Goal: Task Accomplishment & Management: Complete application form

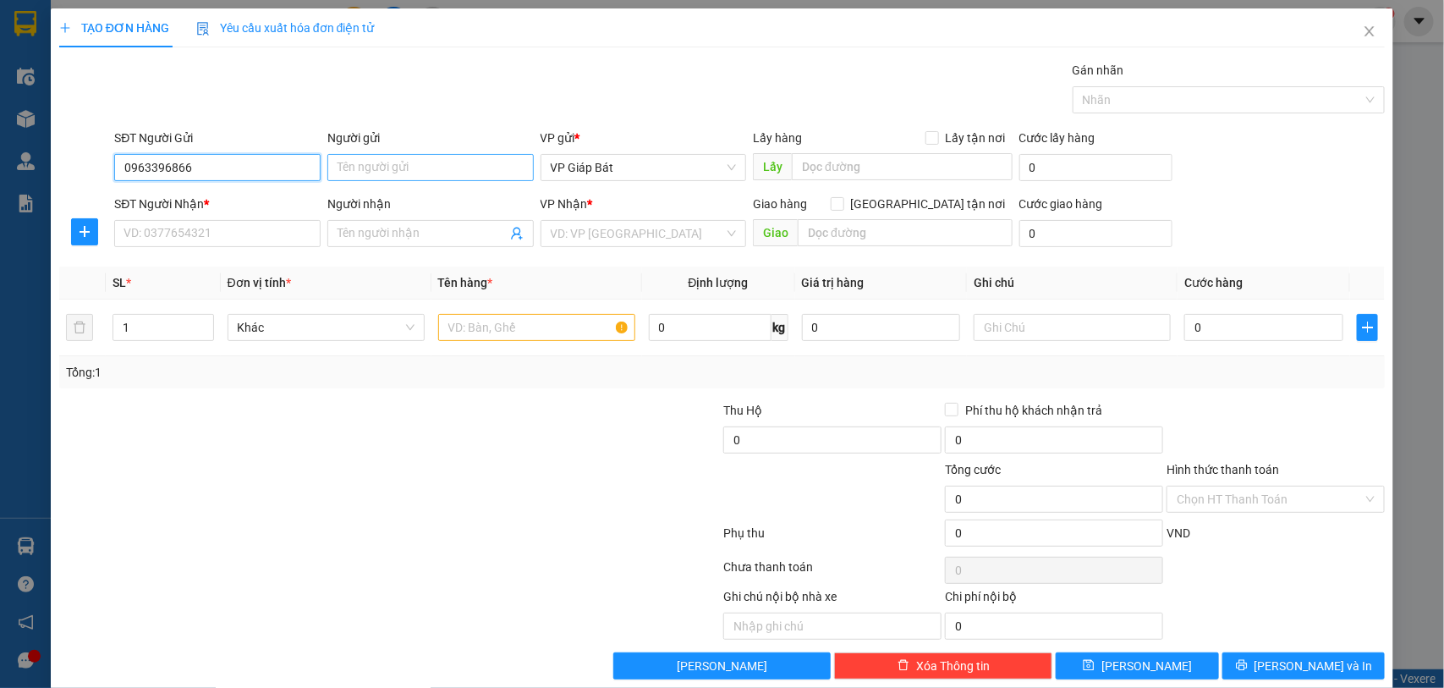
type input "0963396866"
click at [397, 162] on input "Người gửi" at bounding box center [430, 167] width 206 height 27
type input "A Tuấn"
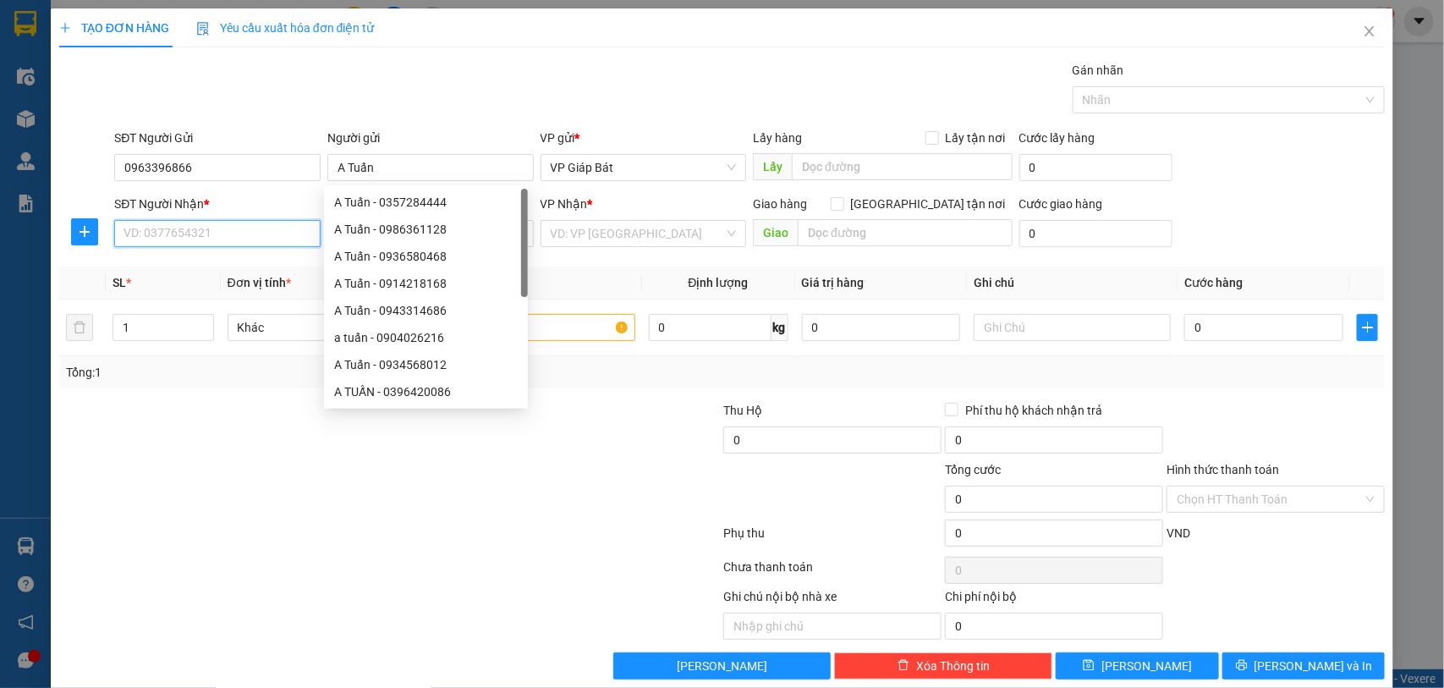
click at [226, 233] on input "SĐT Người Nhận *" at bounding box center [217, 233] width 206 height 27
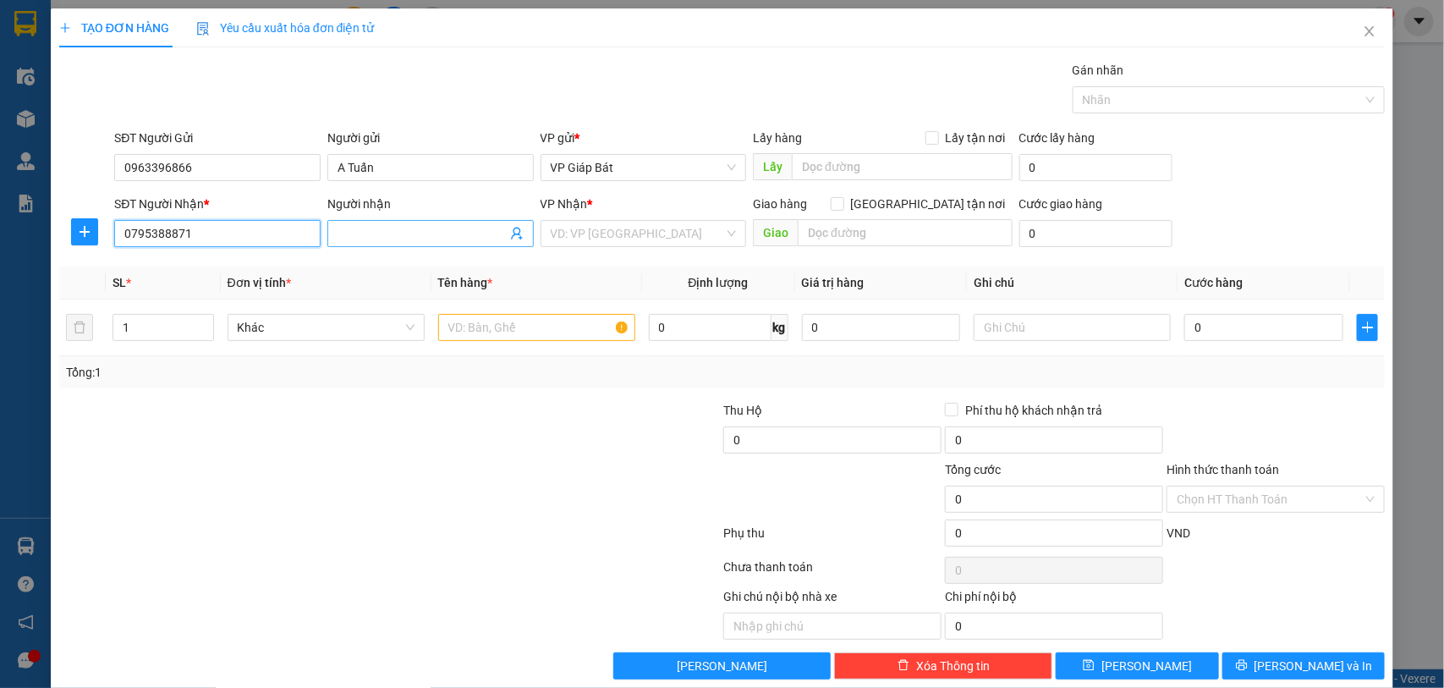
type input "0795388871"
click at [348, 234] on input "Người nhận" at bounding box center [421, 233] width 169 height 19
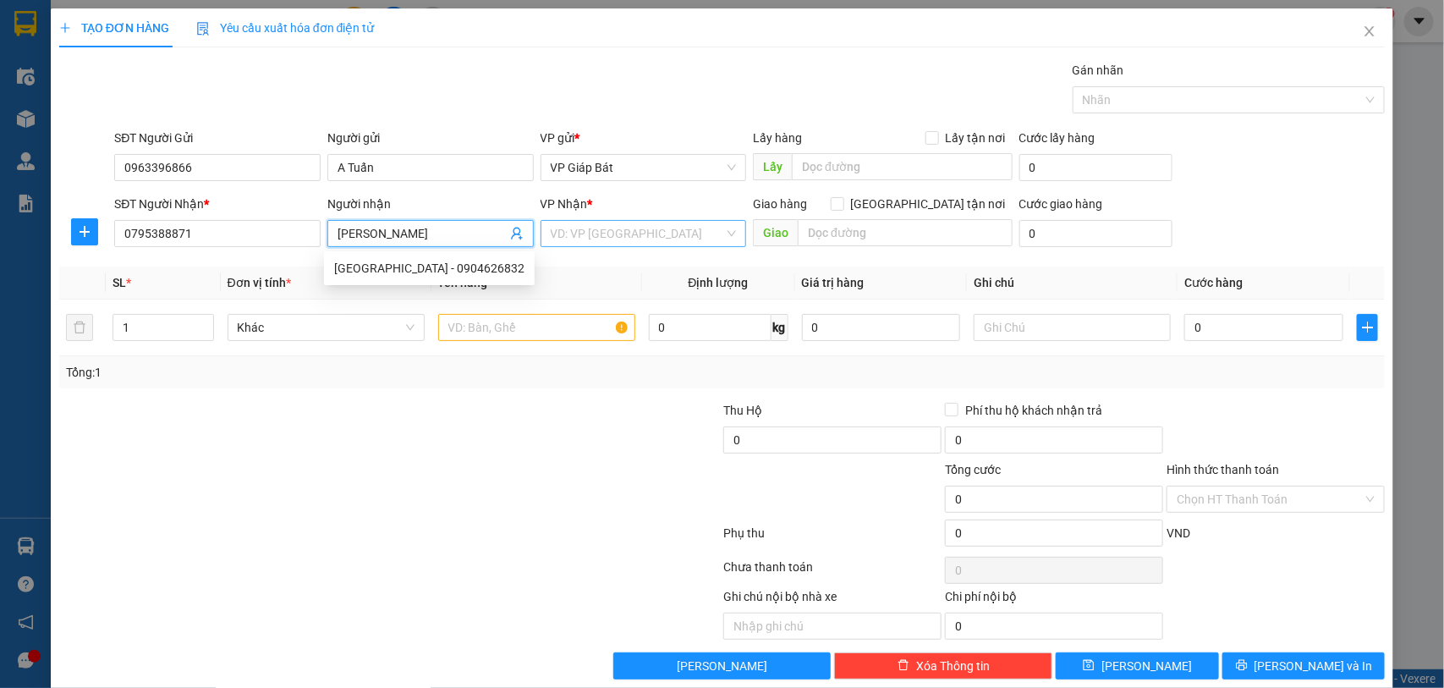
type input "[PERSON_NAME]"
click at [657, 243] on input "search" at bounding box center [638, 233] width 174 height 25
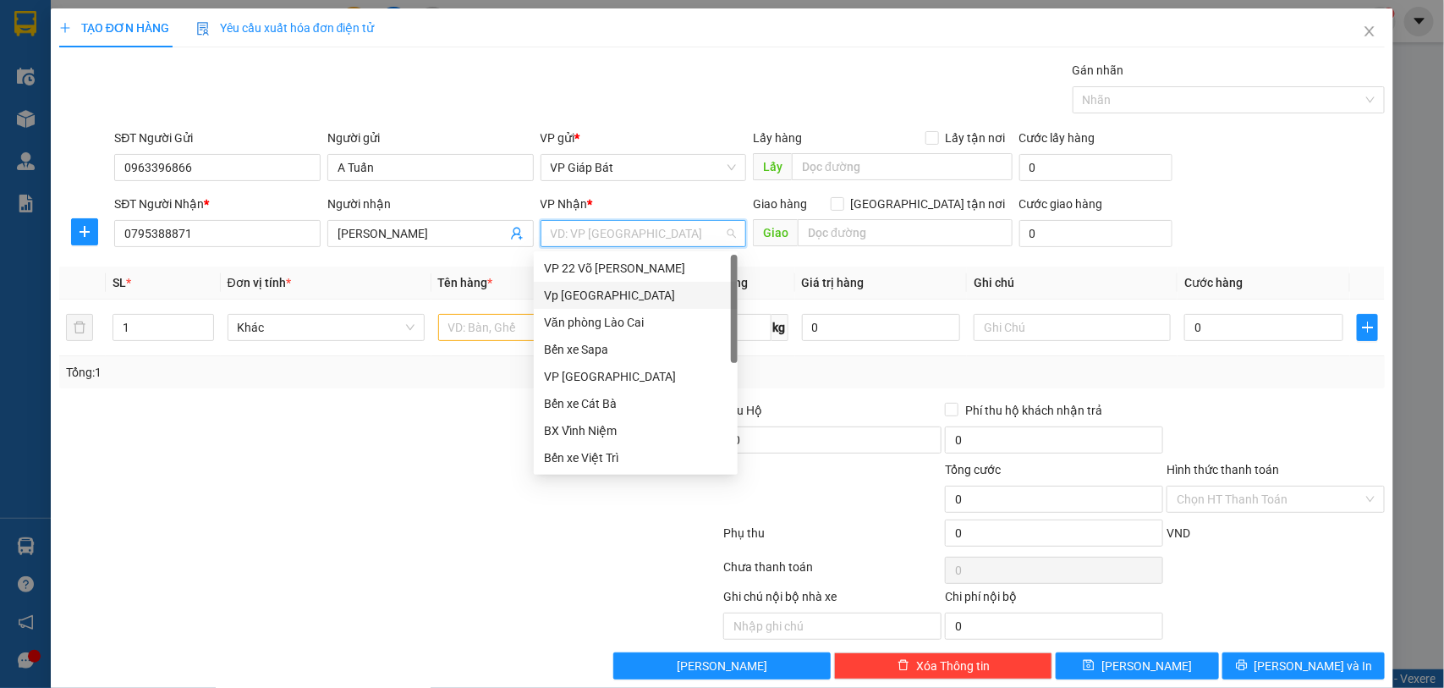
click at [628, 292] on div "Vp [GEOGRAPHIC_DATA]" at bounding box center [636, 295] width 184 height 19
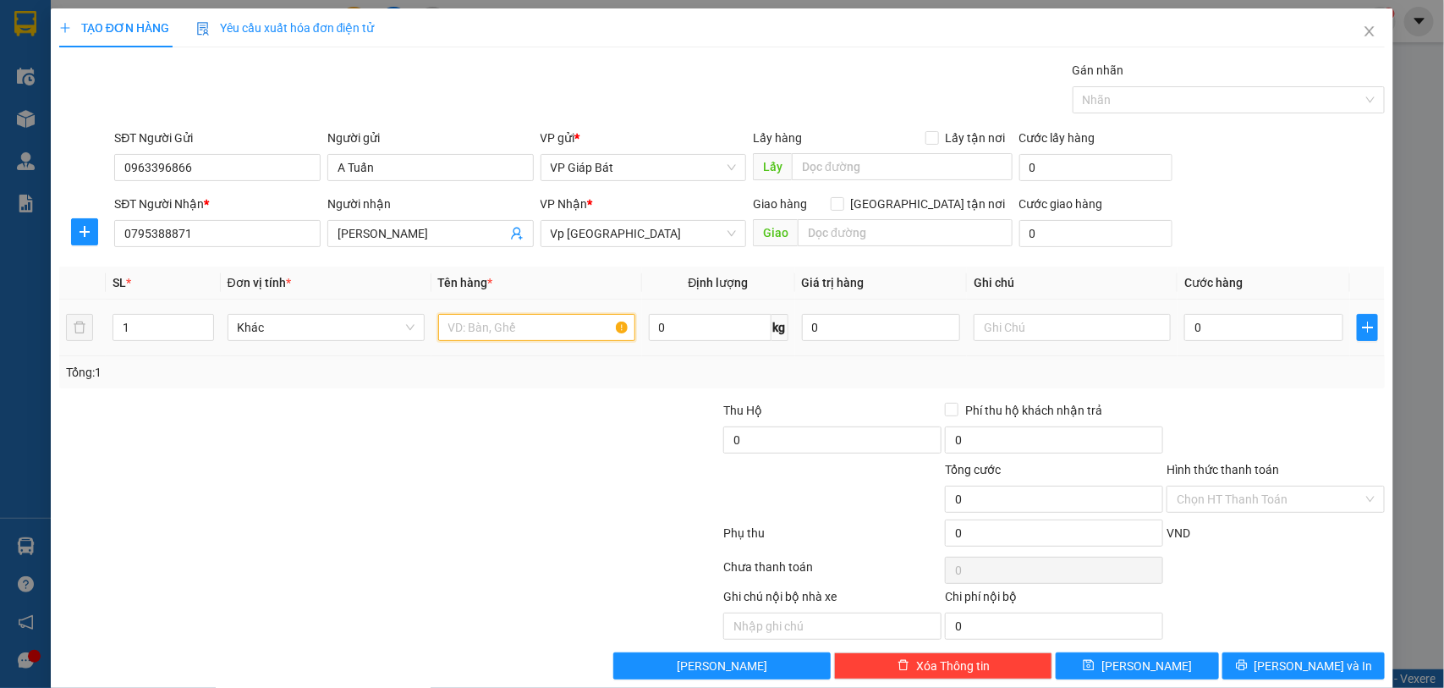
click at [506, 332] on input "text" at bounding box center [536, 327] width 197 height 27
type input "hộp"
click at [1220, 321] on input "0" at bounding box center [1263, 327] width 159 height 27
type input "5"
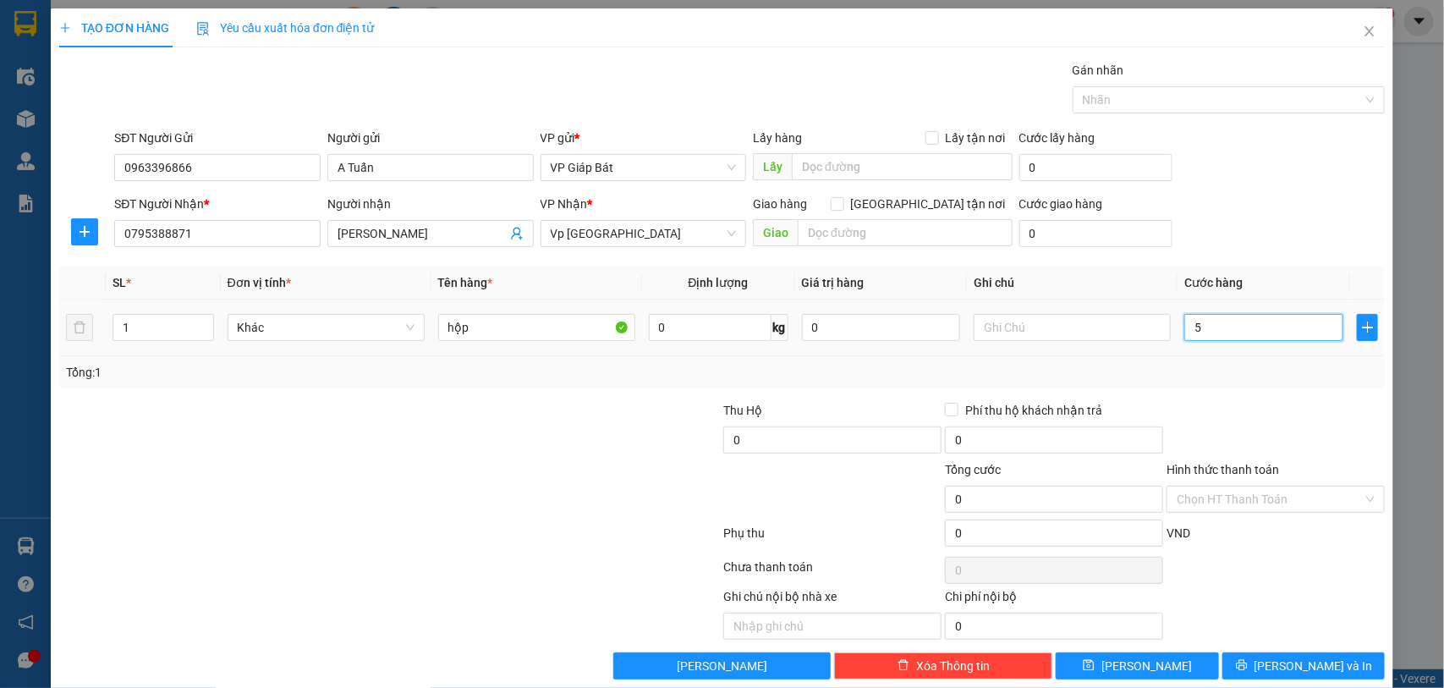
type input "5"
type input "50"
type input "500"
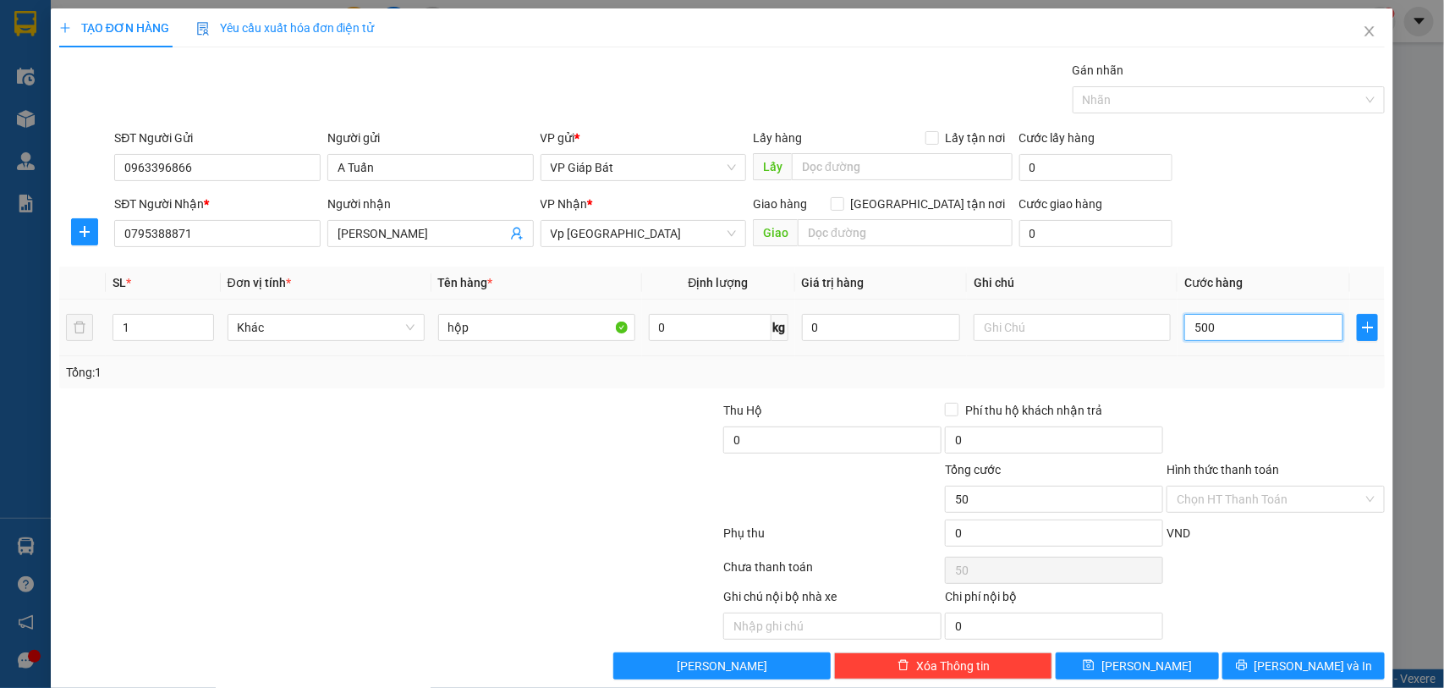
type input "500"
type input "5.000"
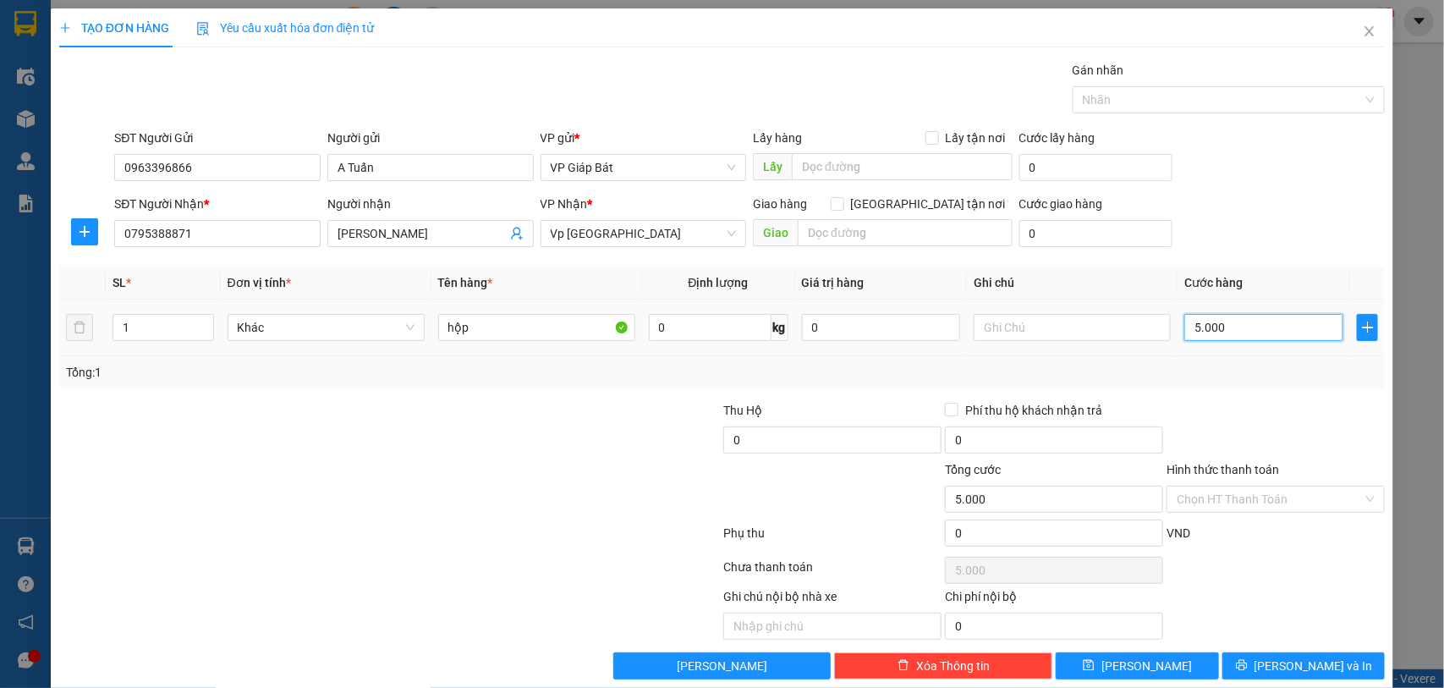
type input "50.000"
click at [1167, 98] on div at bounding box center [1221, 100] width 288 height 20
type input "50.000"
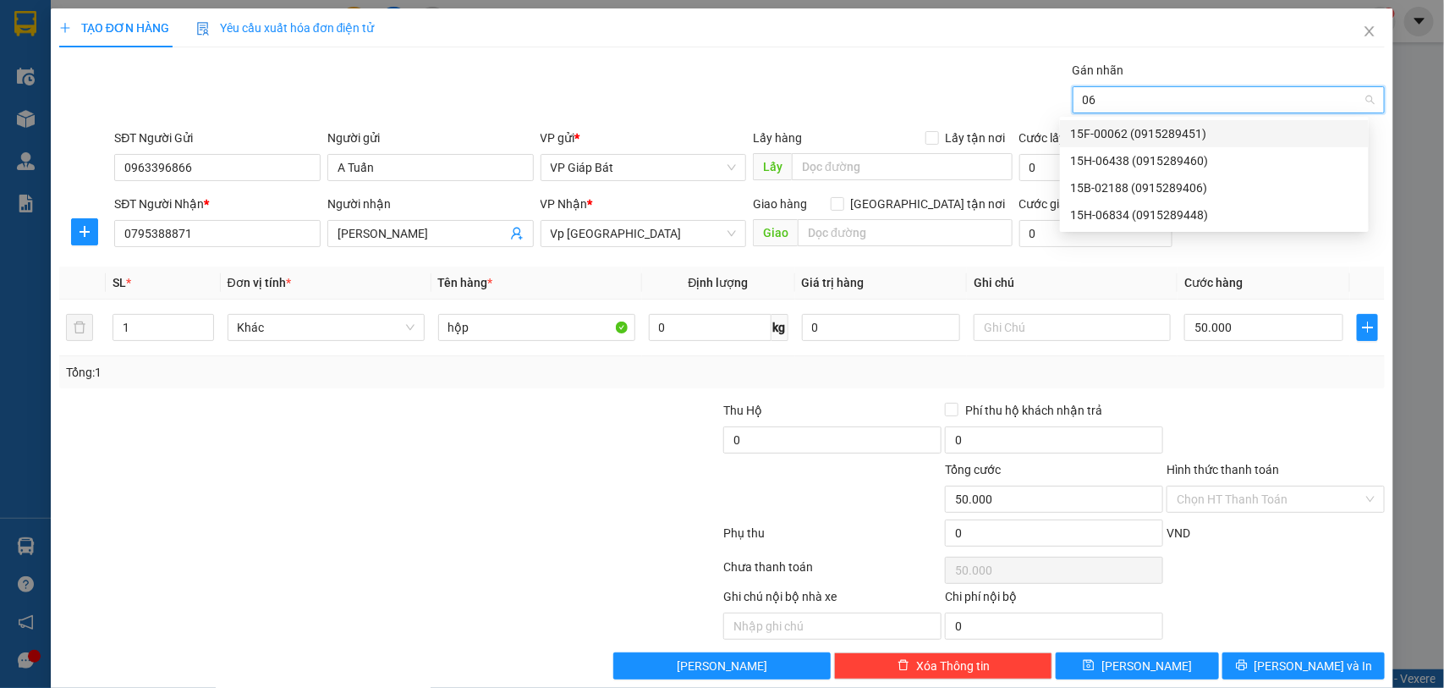
type input "064"
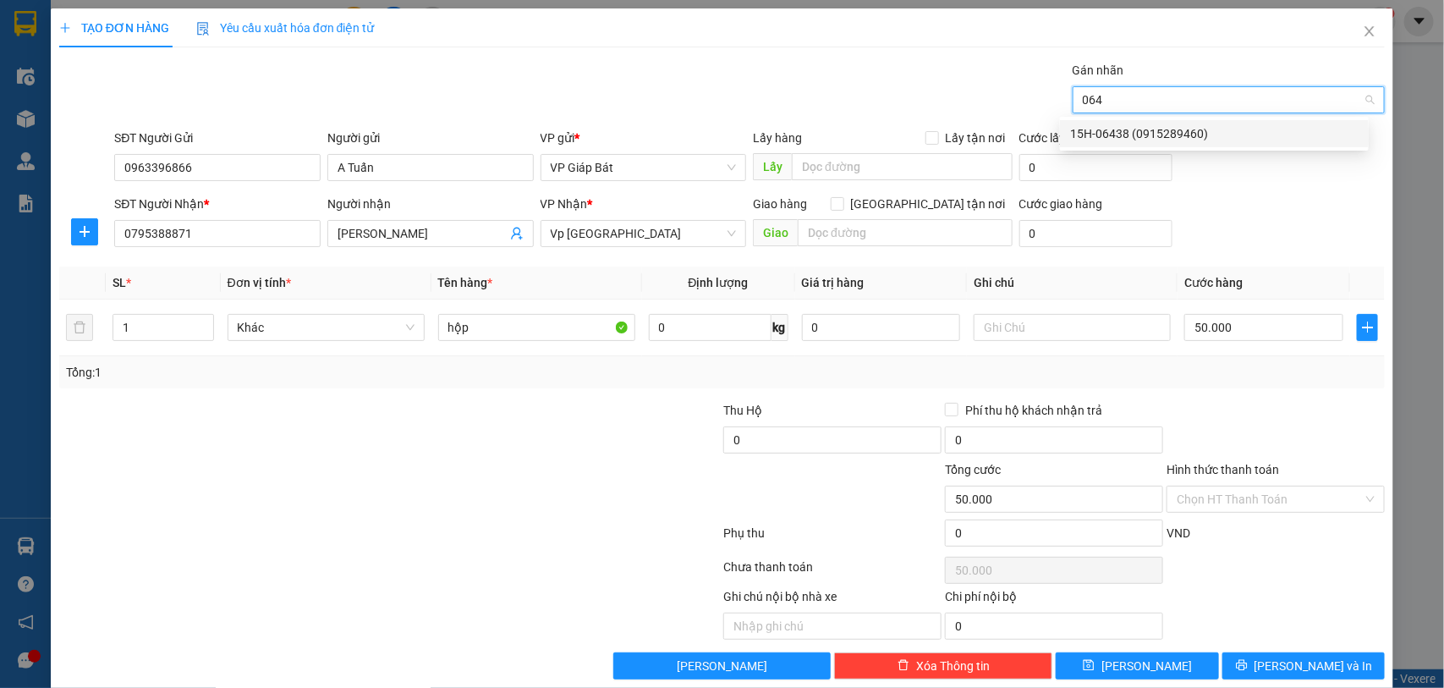
click at [1195, 127] on div "15H-06438 (0915289460)" at bounding box center [1214, 133] width 288 height 19
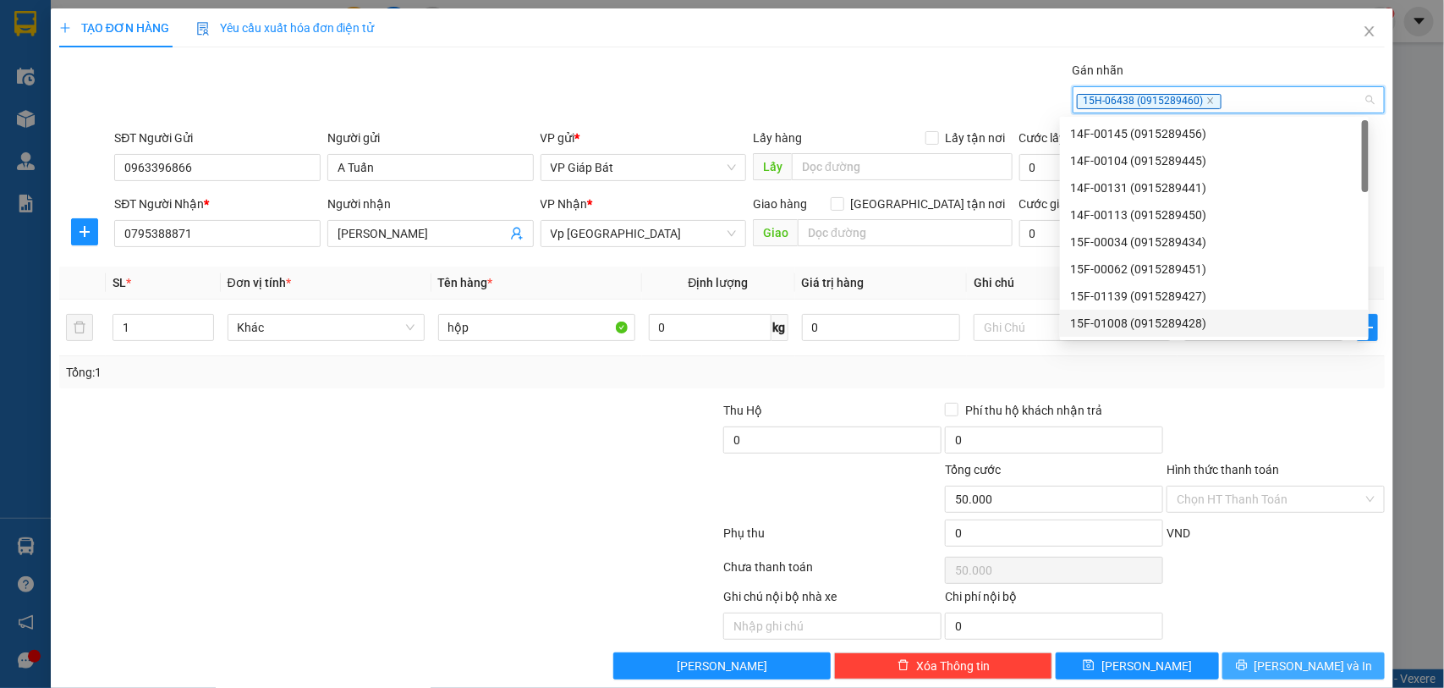
click at [1279, 665] on span "[PERSON_NAME] và In" at bounding box center [1313, 665] width 118 height 19
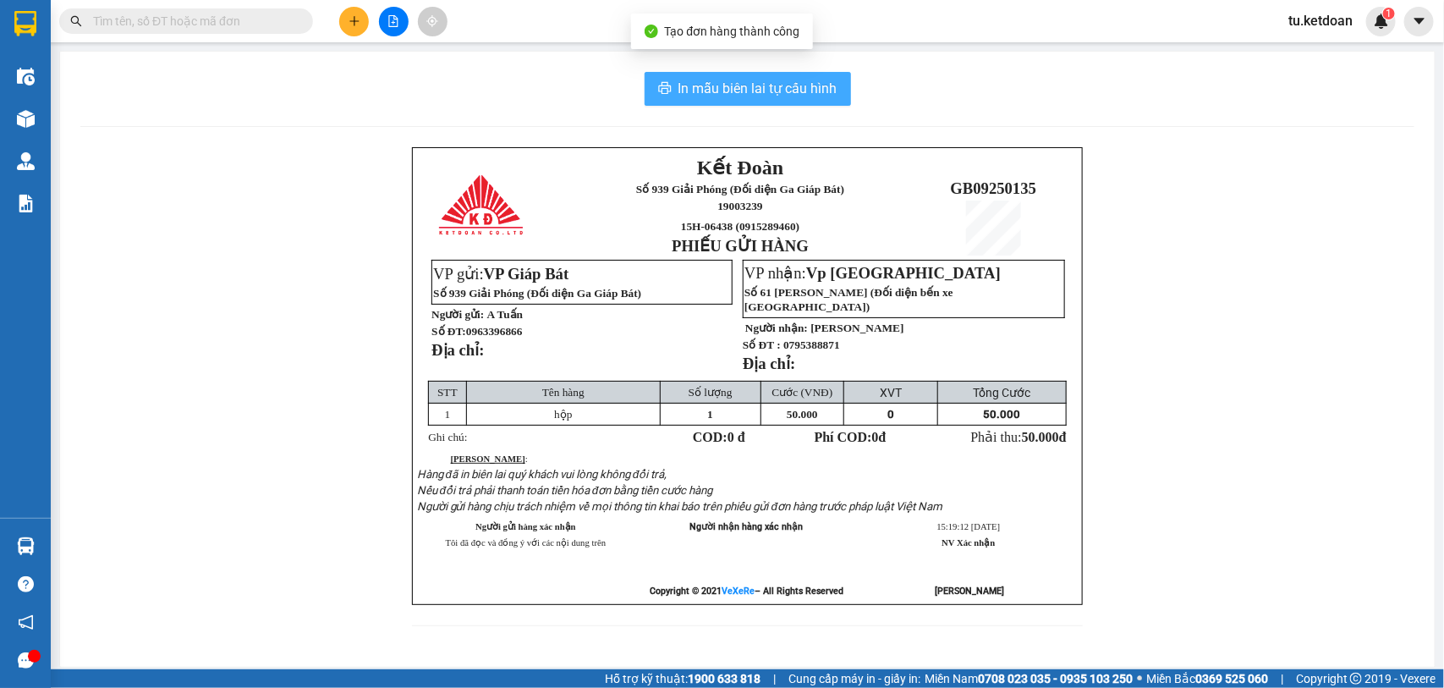
click at [746, 77] on button "In mẫu biên lai tự cấu hình" at bounding box center [747, 89] width 206 height 34
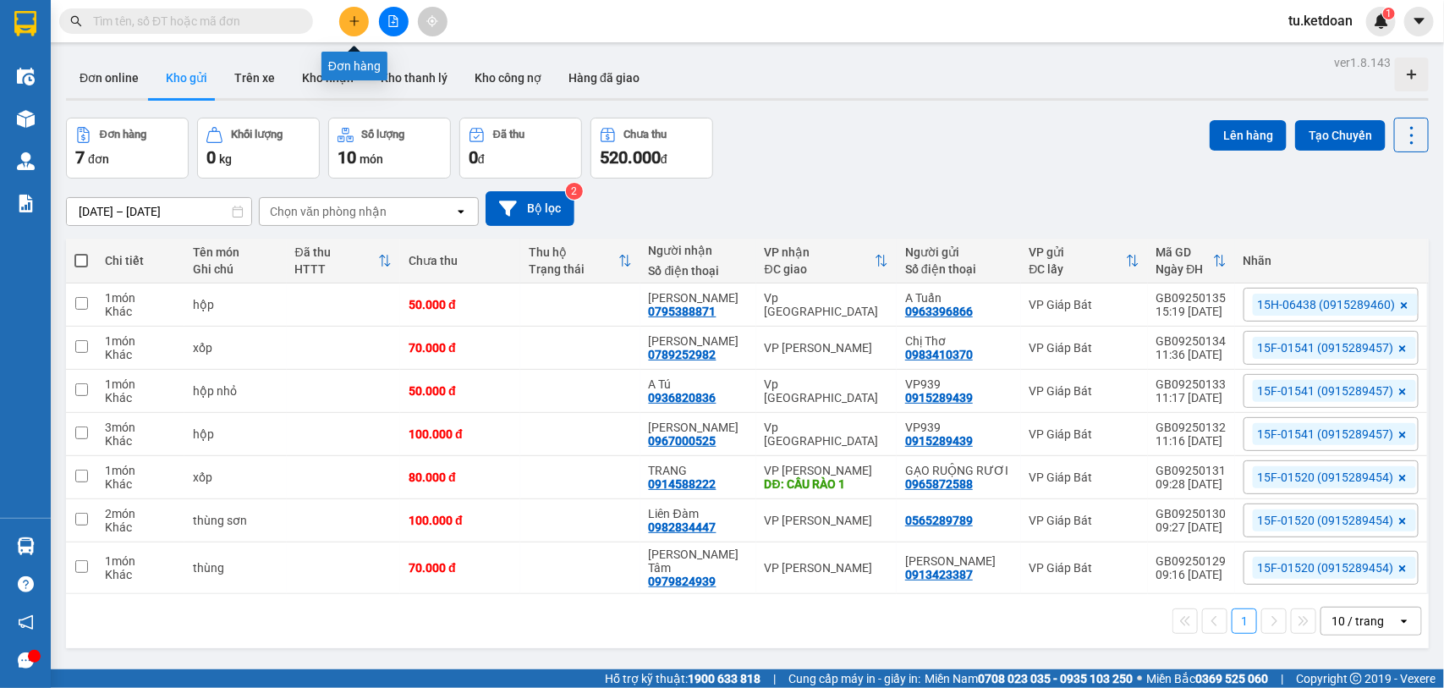
click at [355, 24] on icon "plus" at bounding box center [354, 21] width 12 height 12
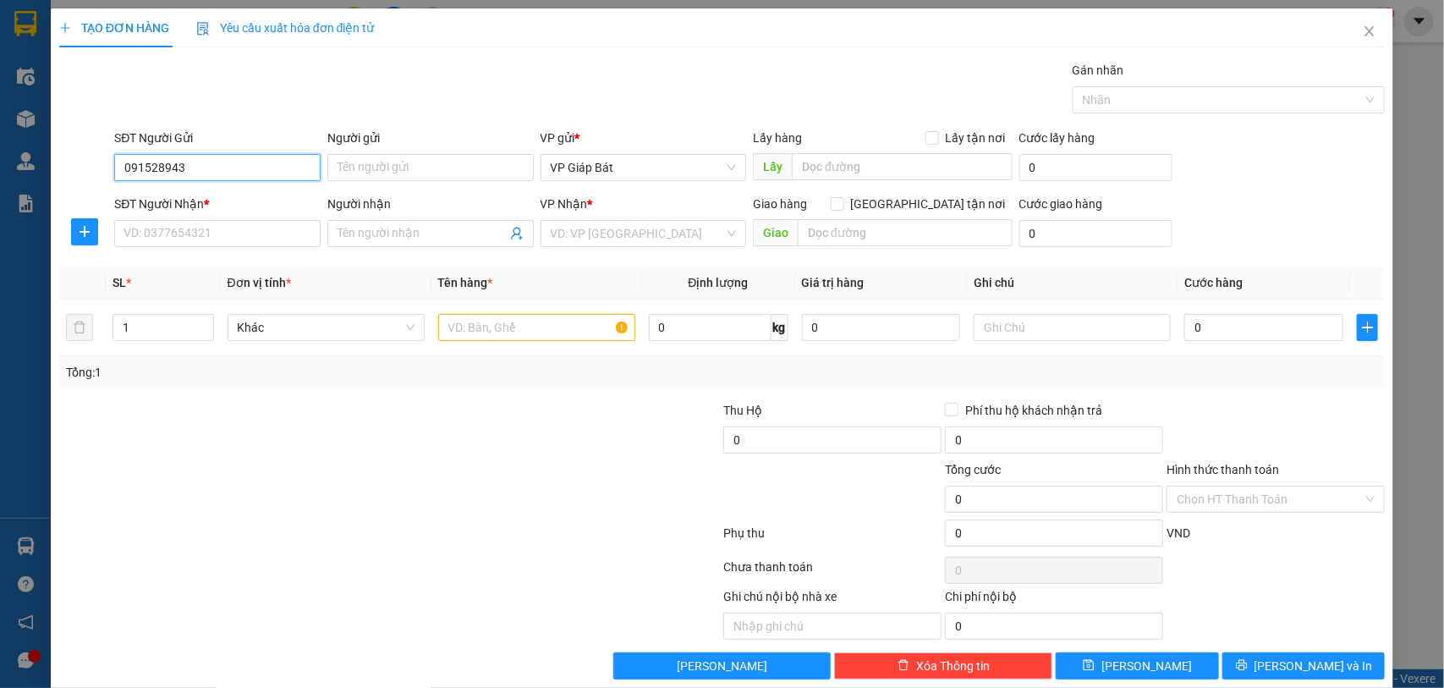
type input "0915289439"
click at [241, 199] on div "0915289439 - VP939" at bounding box center [215, 202] width 184 height 19
type input "VP939"
type input "0915289439"
click at [222, 238] on input "SĐT Người Nhận *" at bounding box center [217, 233] width 206 height 27
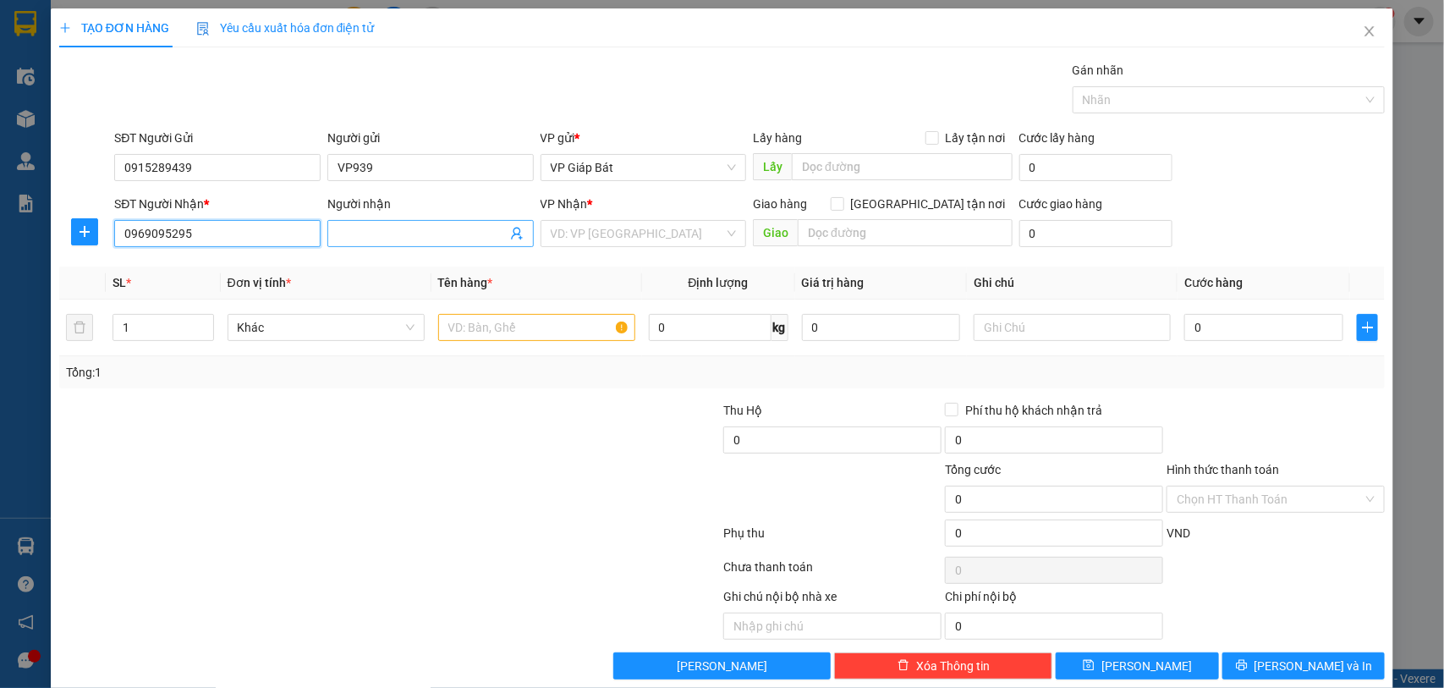
type input "0969095295"
click at [362, 227] on input "Người nhận" at bounding box center [421, 233] width 169 height 19
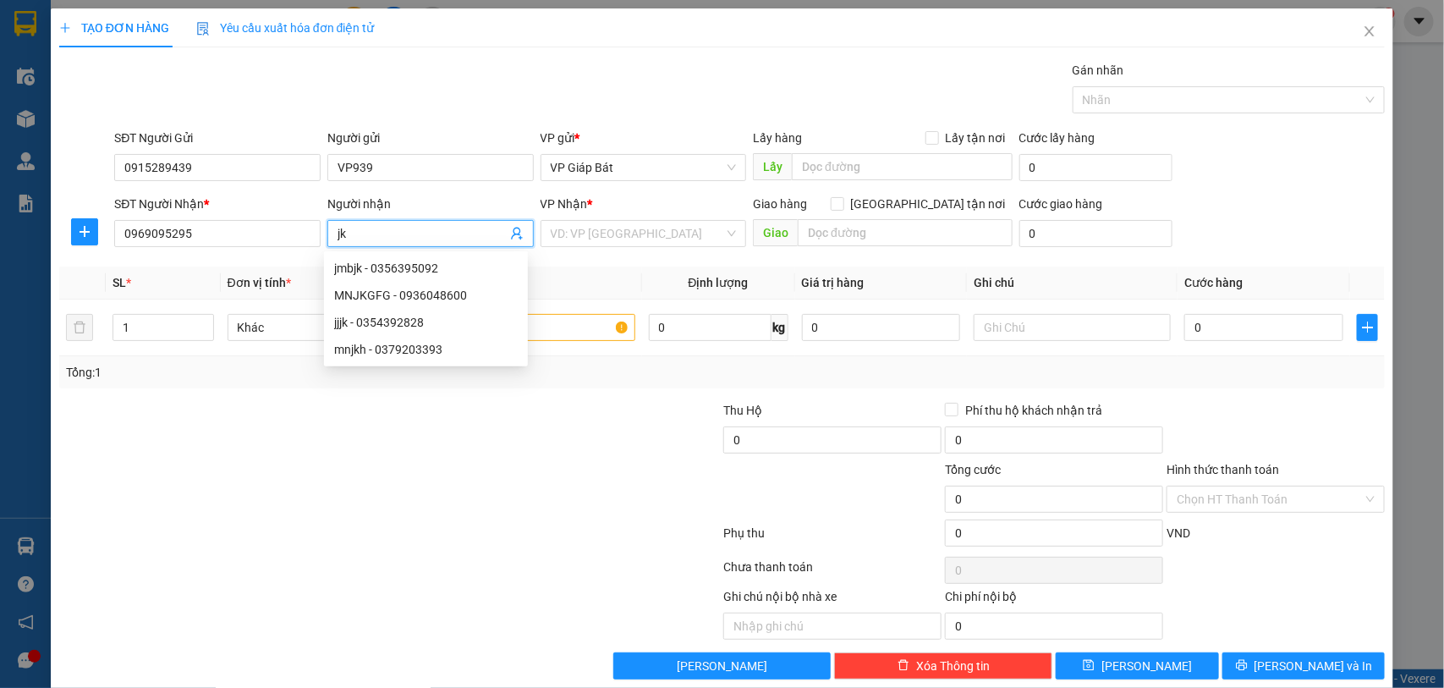
type input "j"
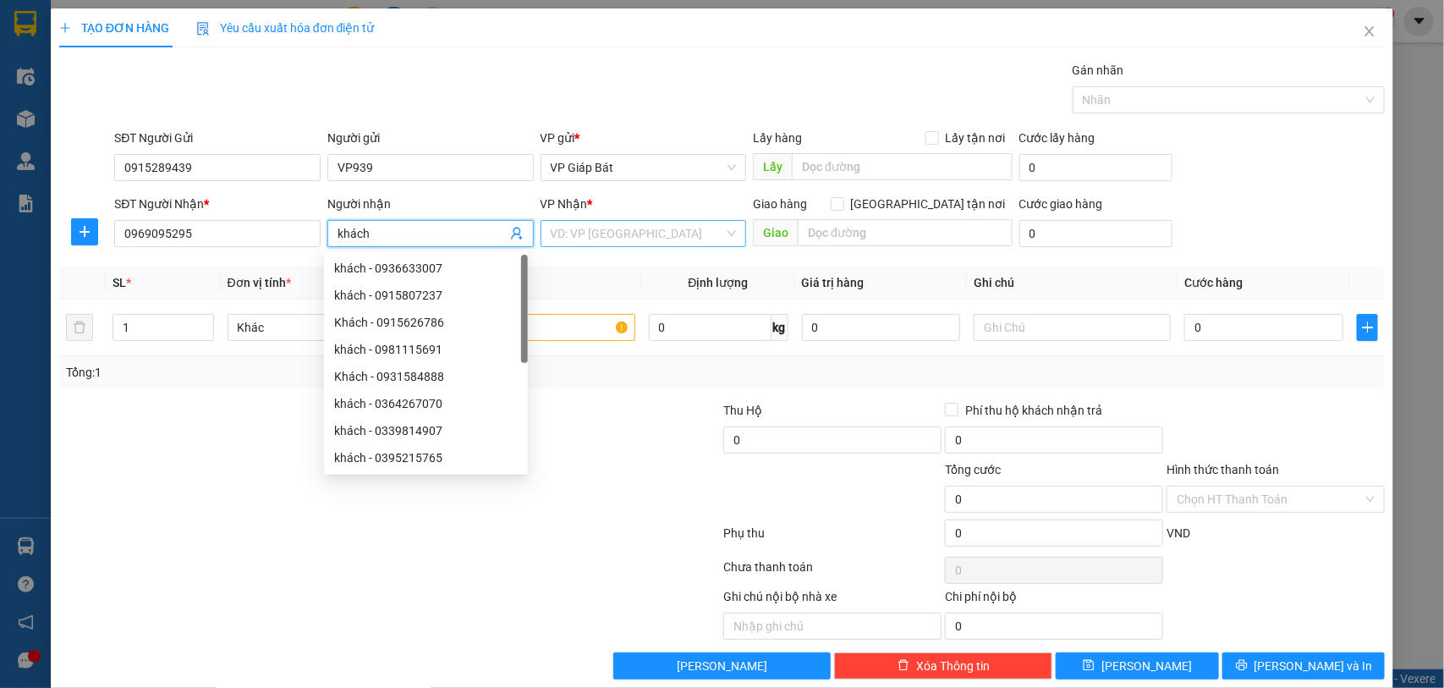
type input "khách"
click at [671, 238] on input "search" at bounding box center [638, 233] width 174 height 25
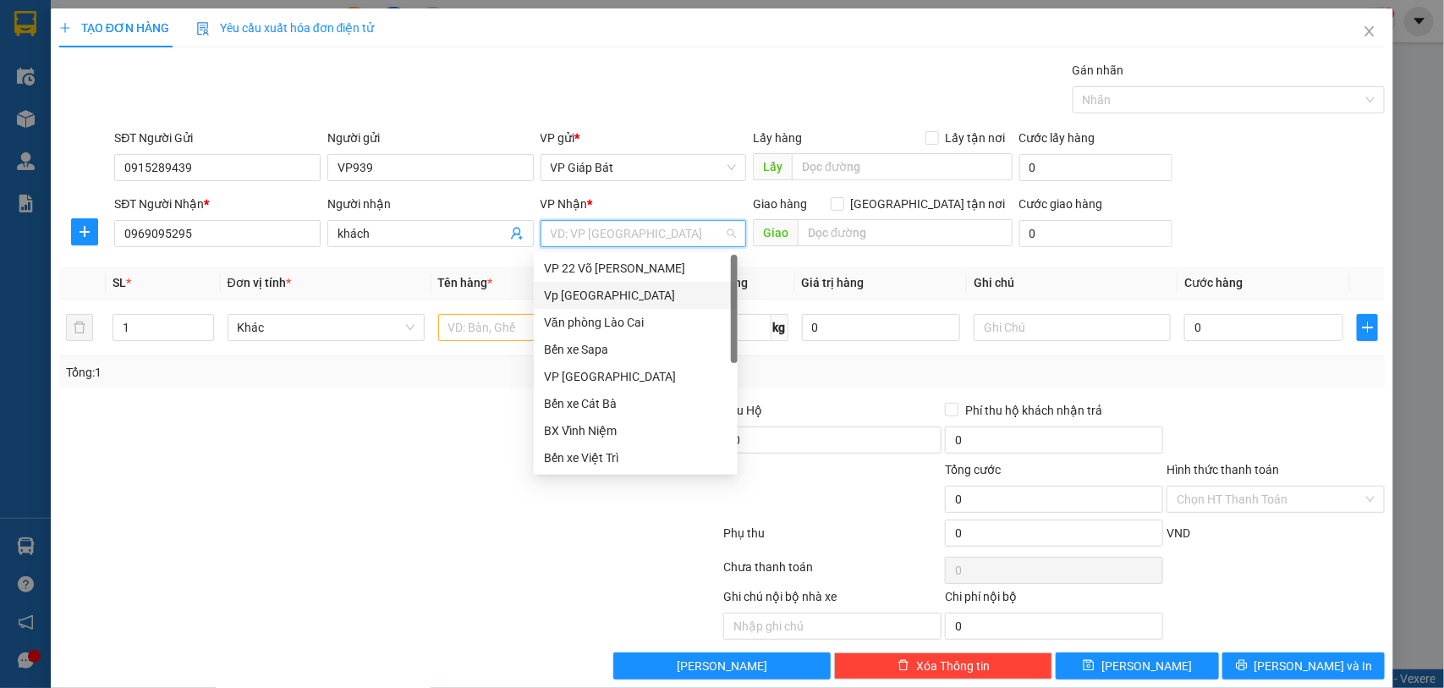
click at [652, 298] on div "Vp [GEOGRAPHIC_DATA]" at bounding box center [636, 295] width 184 height 19
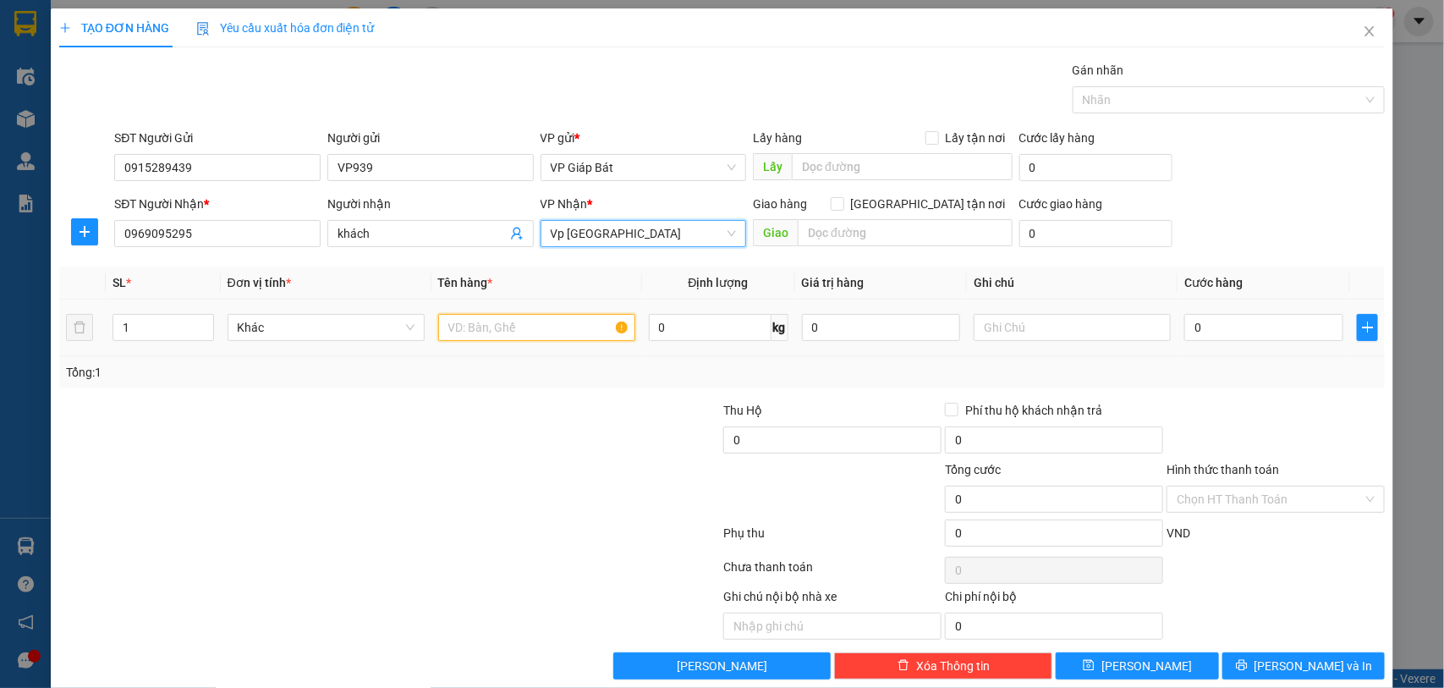
click at [509, 331] on input "text" at bounding box center [536, 327] width 197 height 27
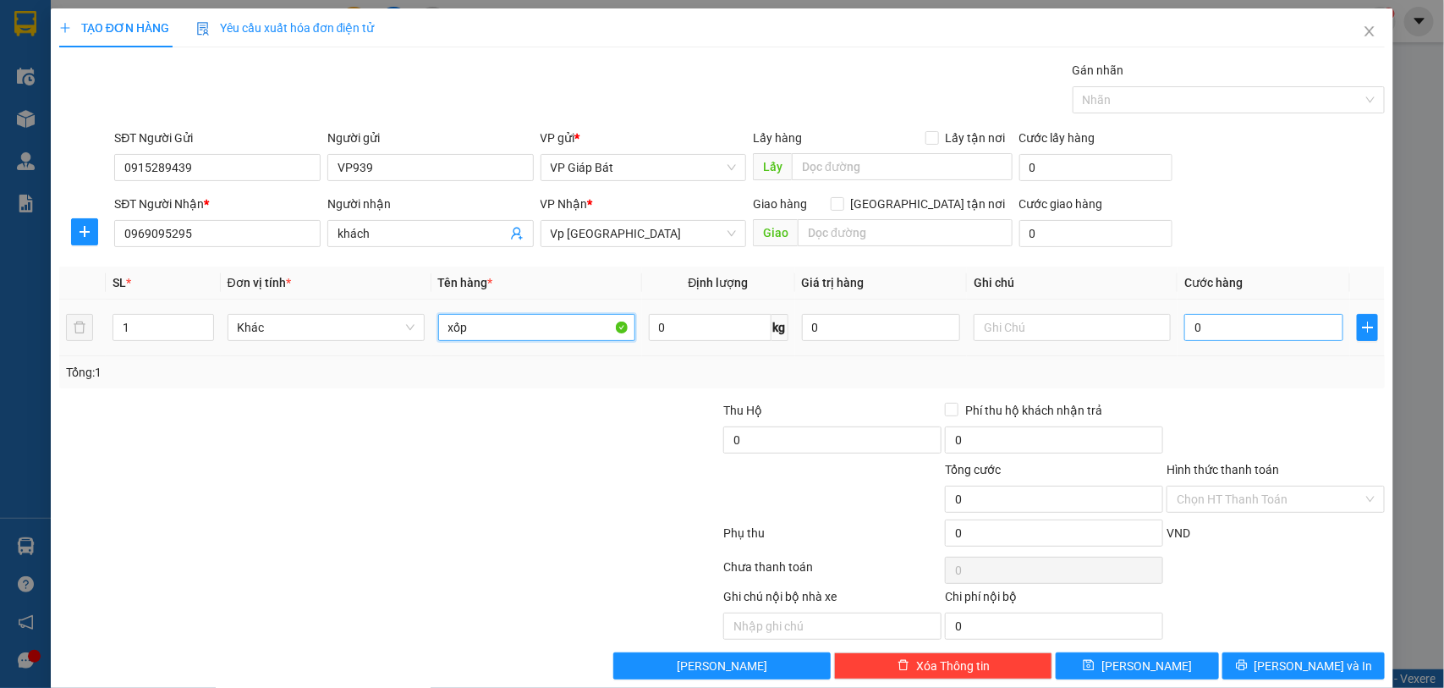
type input "xốp"
click at [1219, 332] on input "0" at bounding box center [1263, 327] width 159 height 27
type input "1"
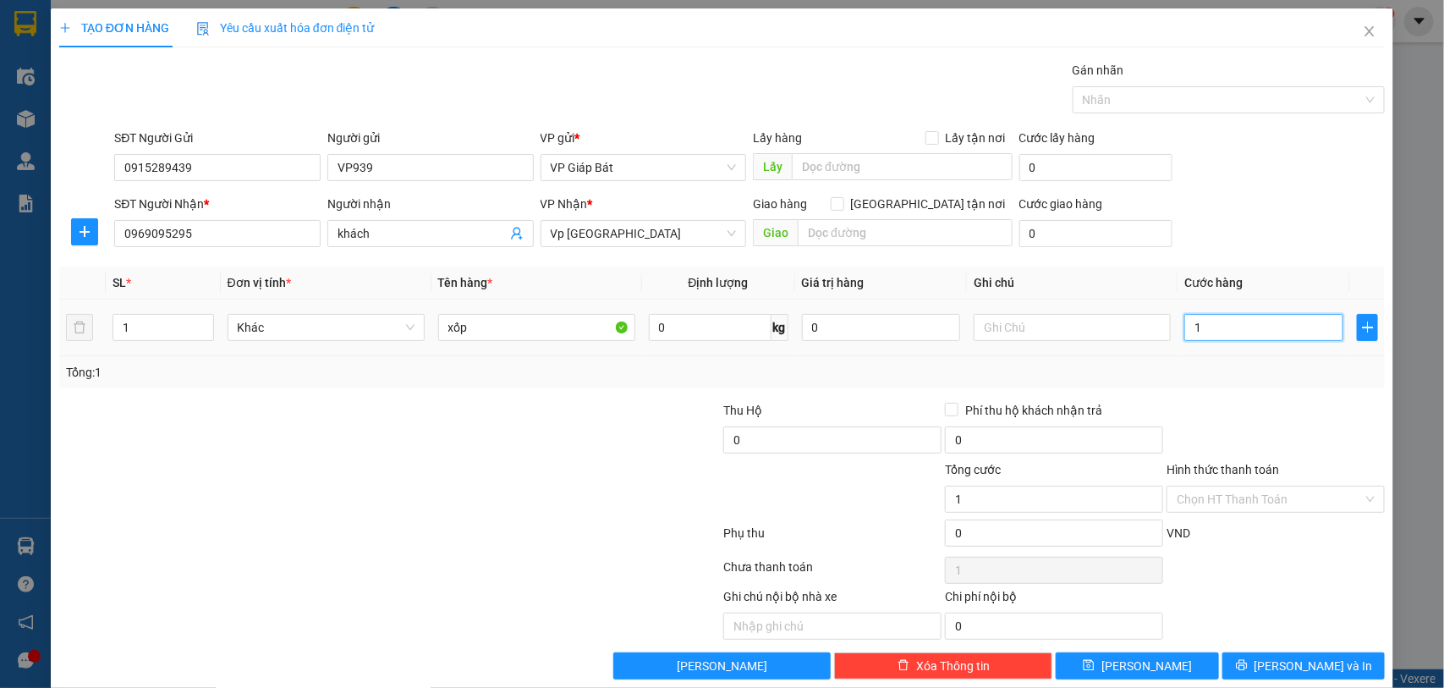
type input "10"
type input "100"
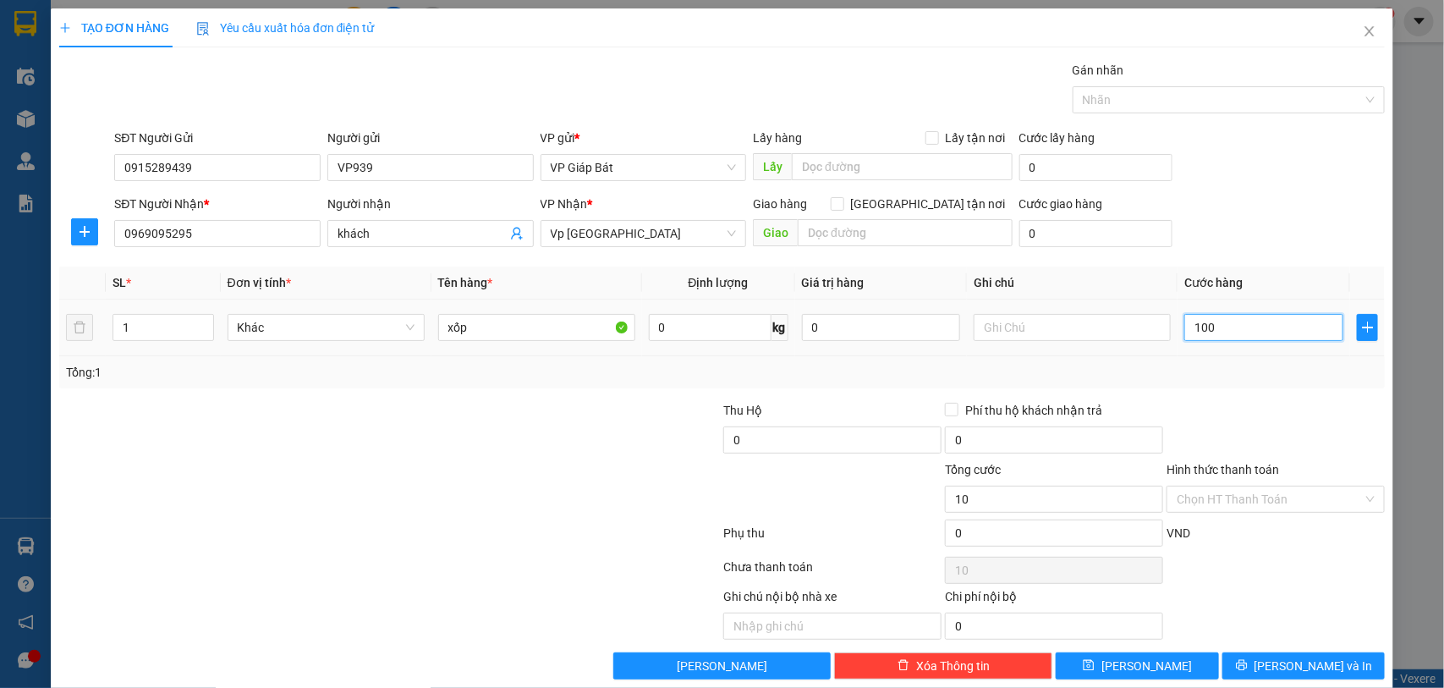
type input "100"
type input "1.000"
type input "10.000"
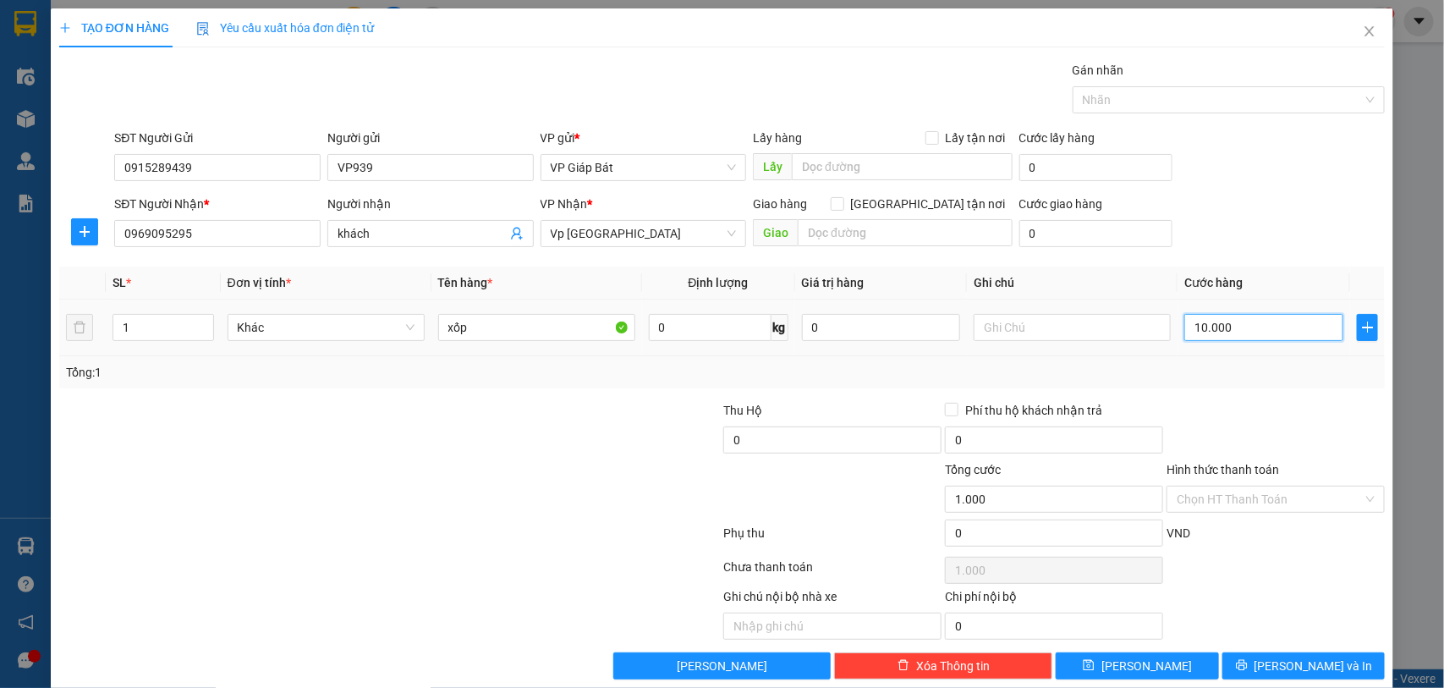
type input "10.000"
type input "100.000"
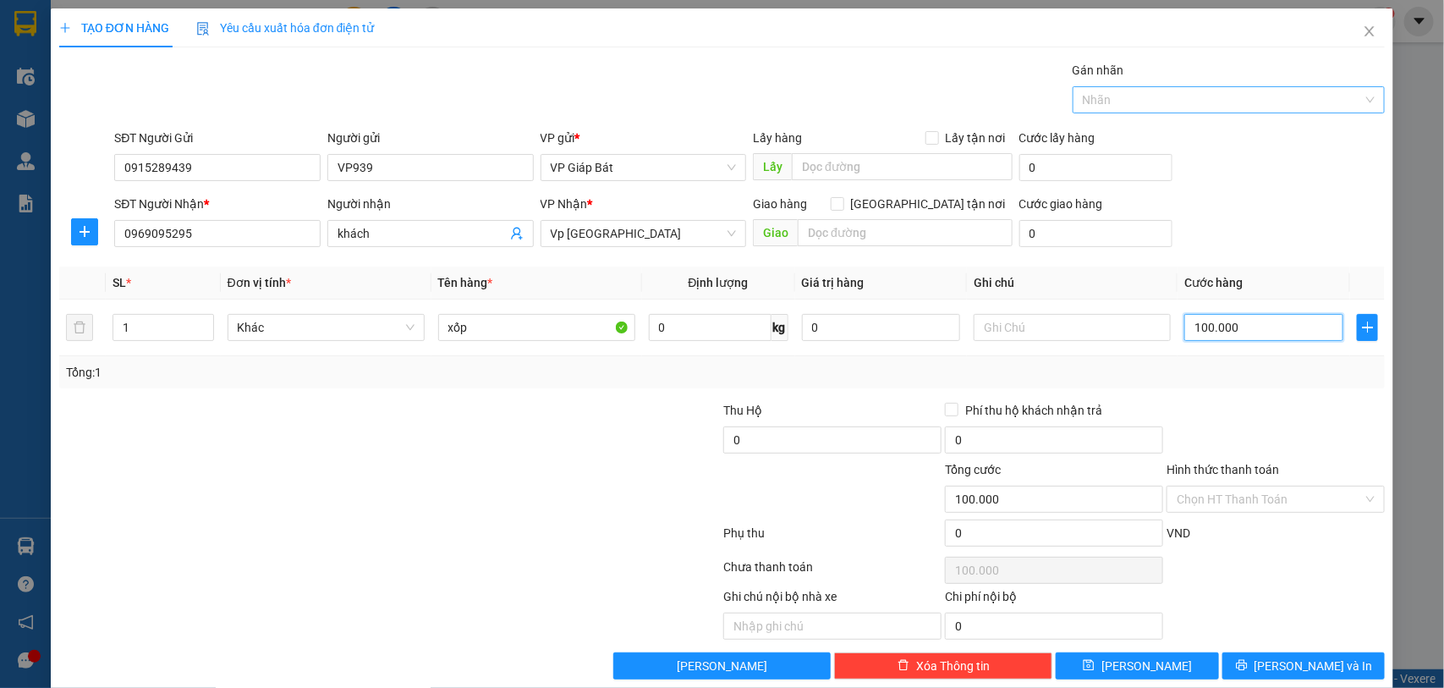
click at [1154, 94] on div at bounding box center [1221, 100] width 288 height 20
type input "100.000"
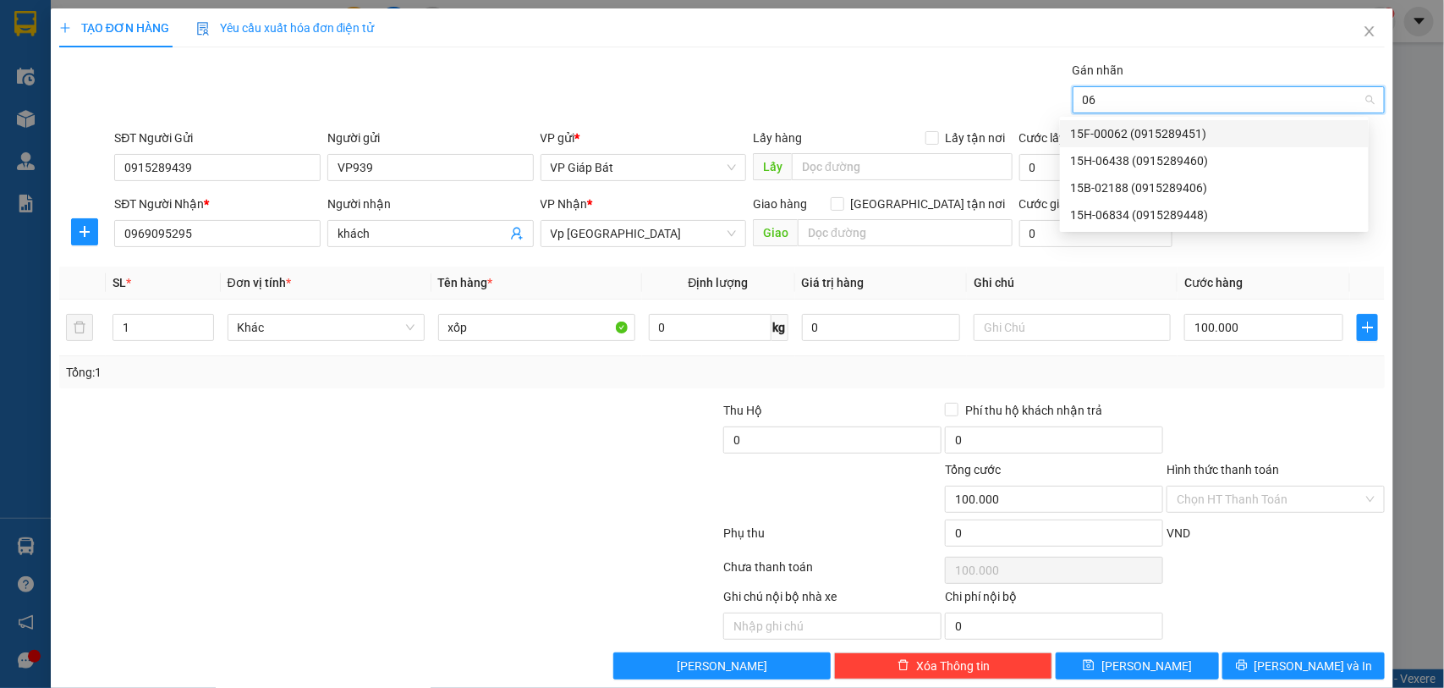
type input "064"
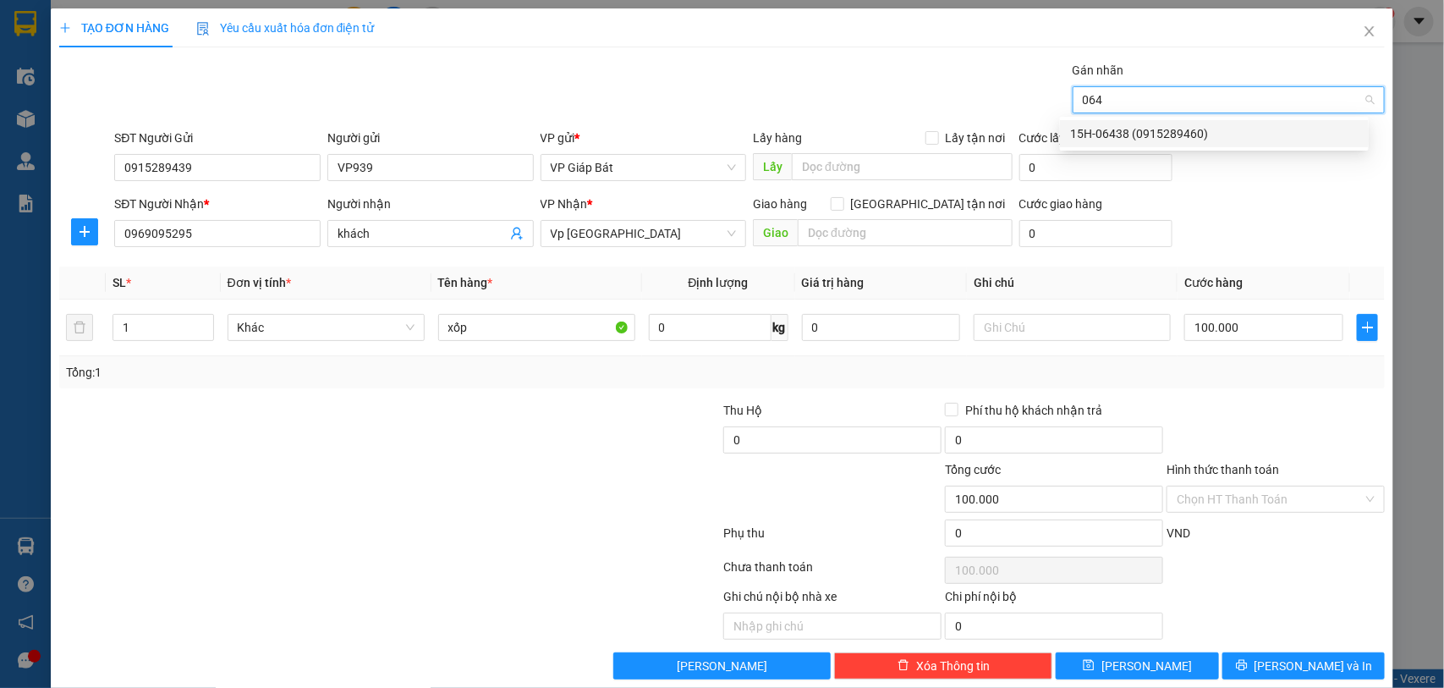
click at [1134, 135] on div "15H-06438 (0915289460)" at bounding box center [1214, 133] width 288 height 19
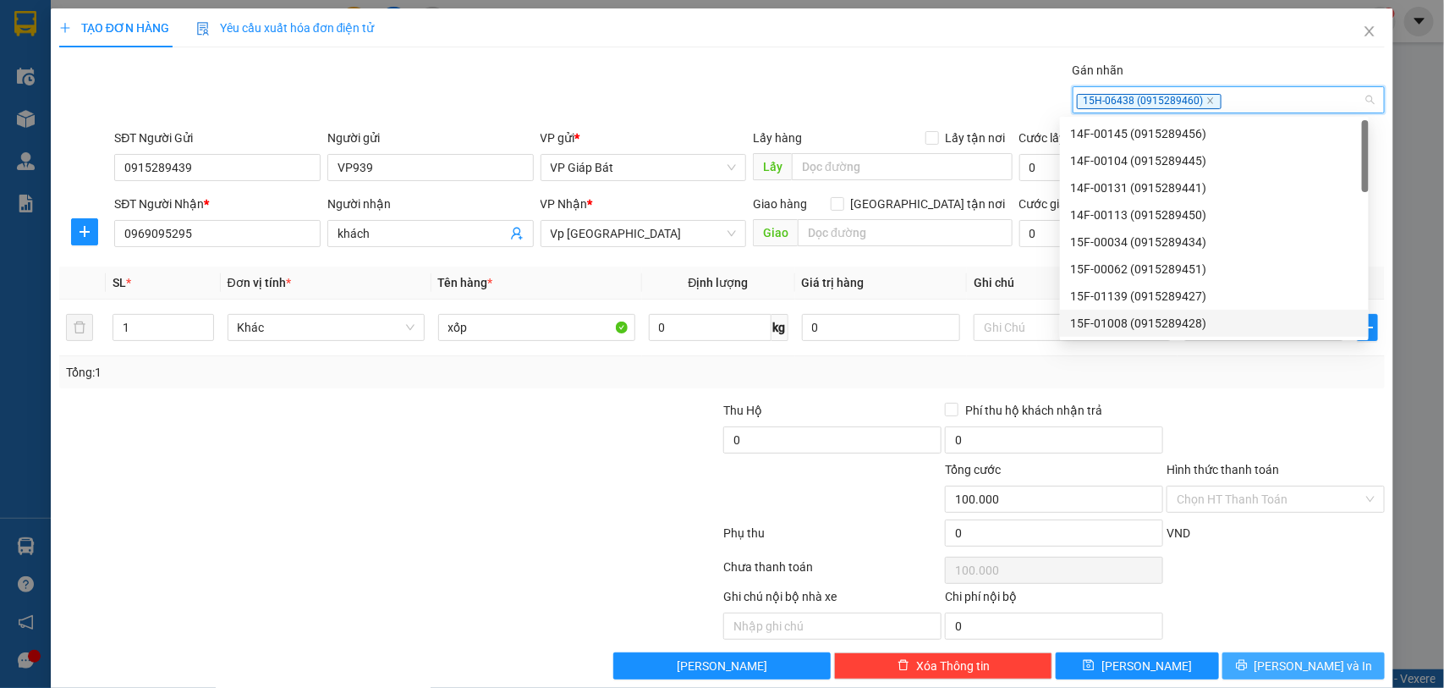
click at [1247, 664] on icon "printer" at bounding box center [1241, 665] width 12 height 12
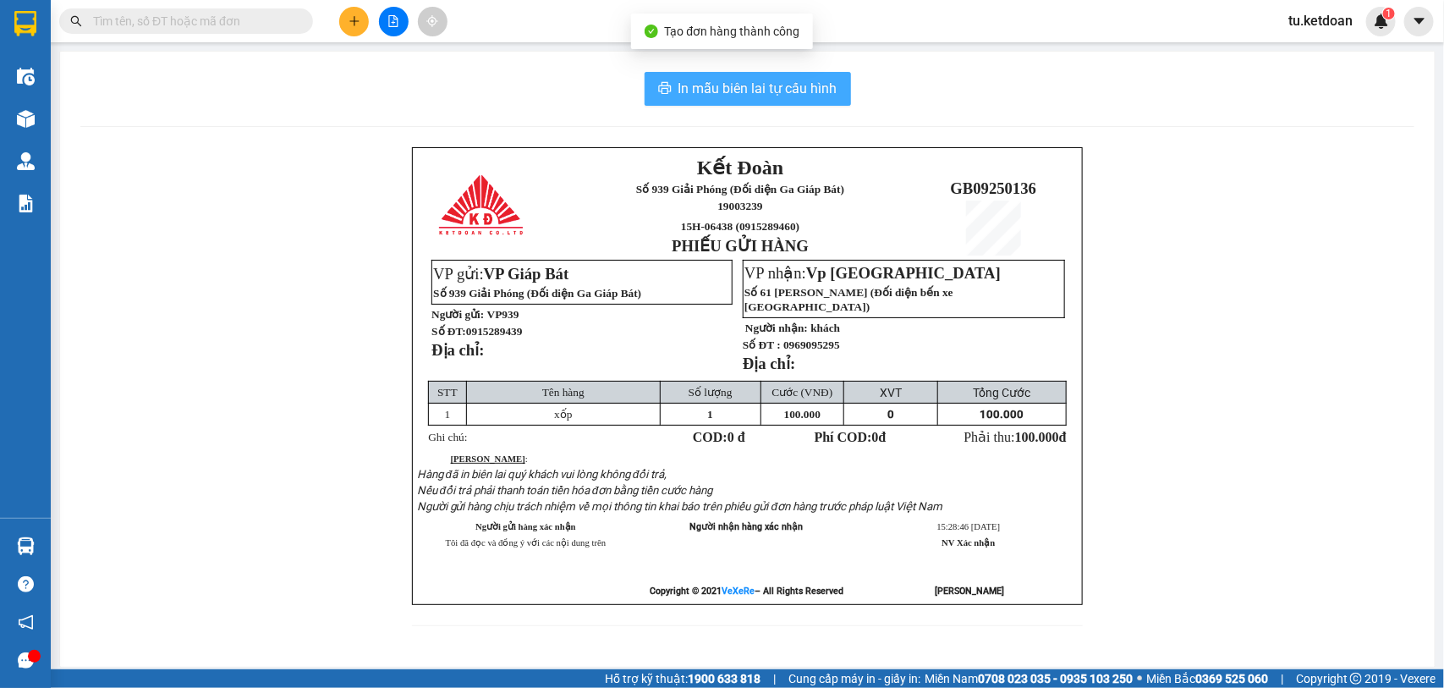
click at [725, 90] on span "In mẫu biên lai tự cấu hình" at bounding box center [757, 88] width 159 height 21
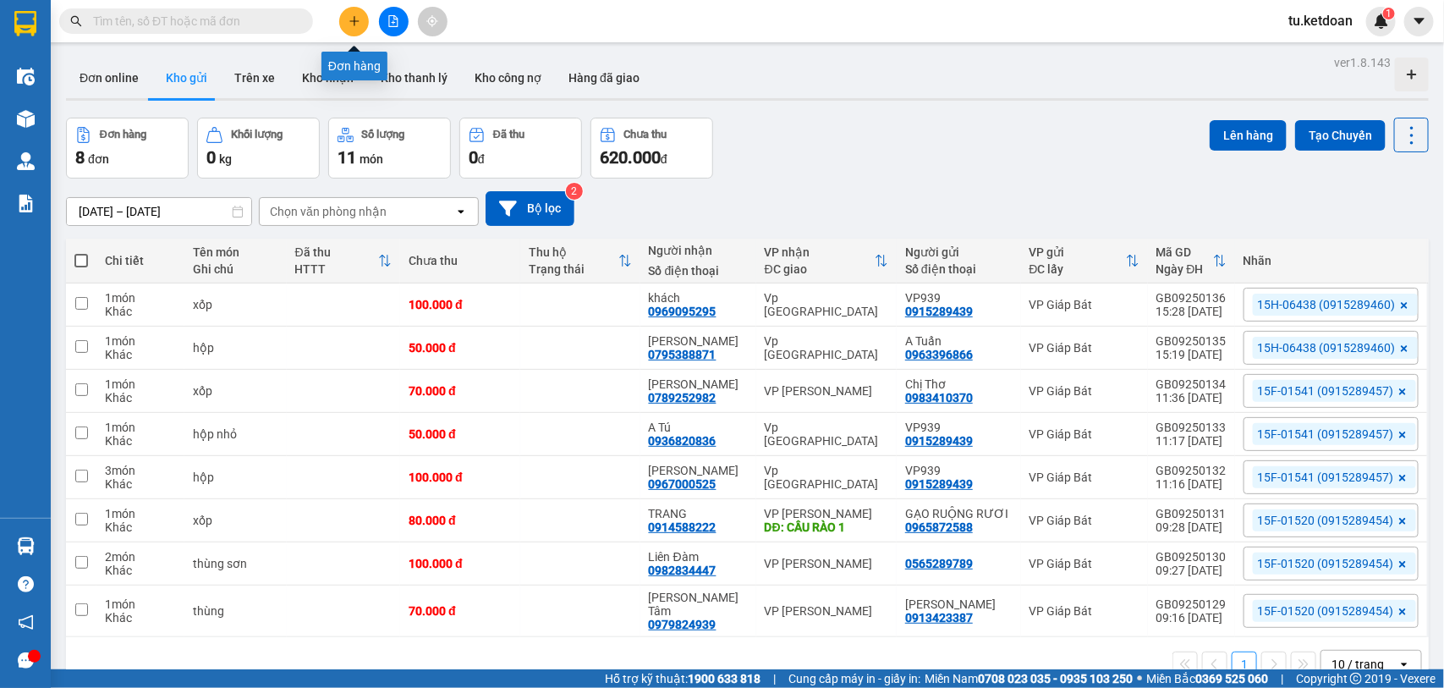
click at [357, 23] on icon "plus" at bounding box center [354, 21] width 12 height 12
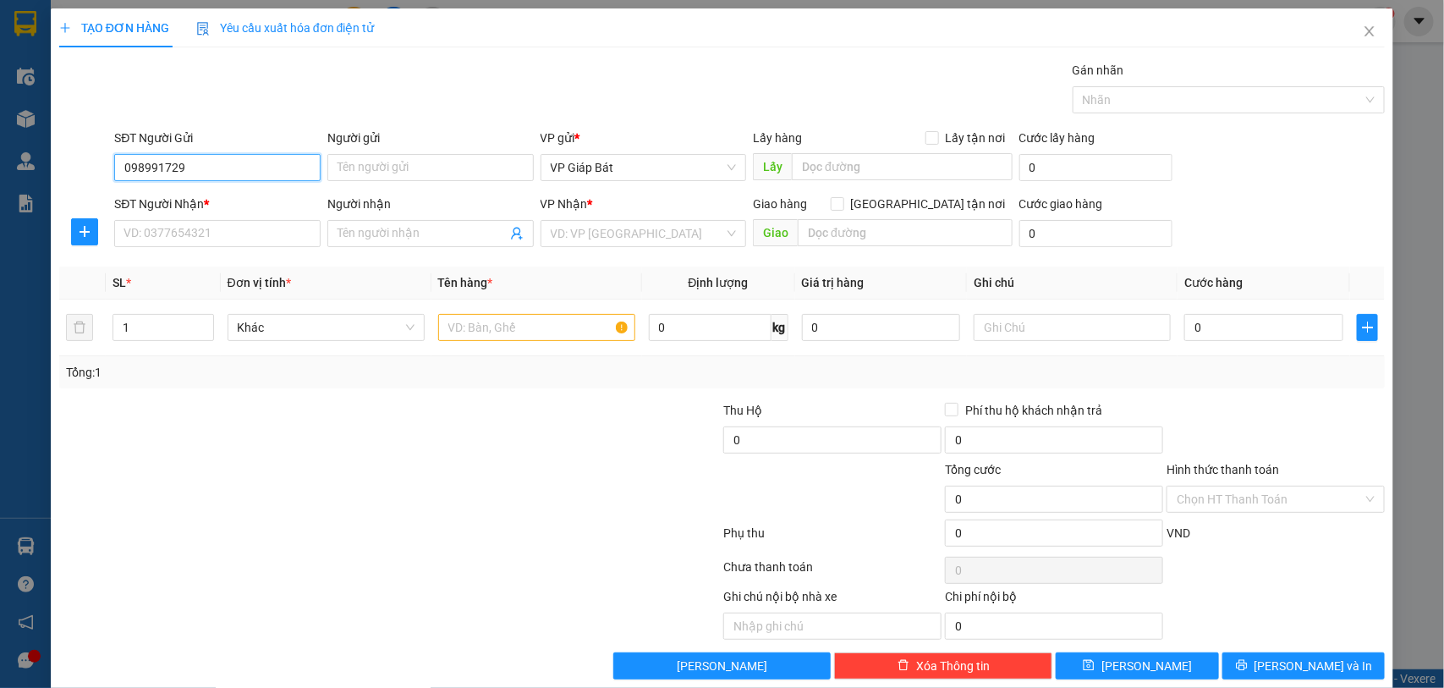
type input "0989917294"
click at [203, 195] on div "0989917294 - Bình" at bounding box center [215, 202] width 184 height 19
type input "Bình"
type input "0989917294"
click at [195, 235] on input "SĐT Người Nhận *" at bounding box center [217, 233] width 206 height 27
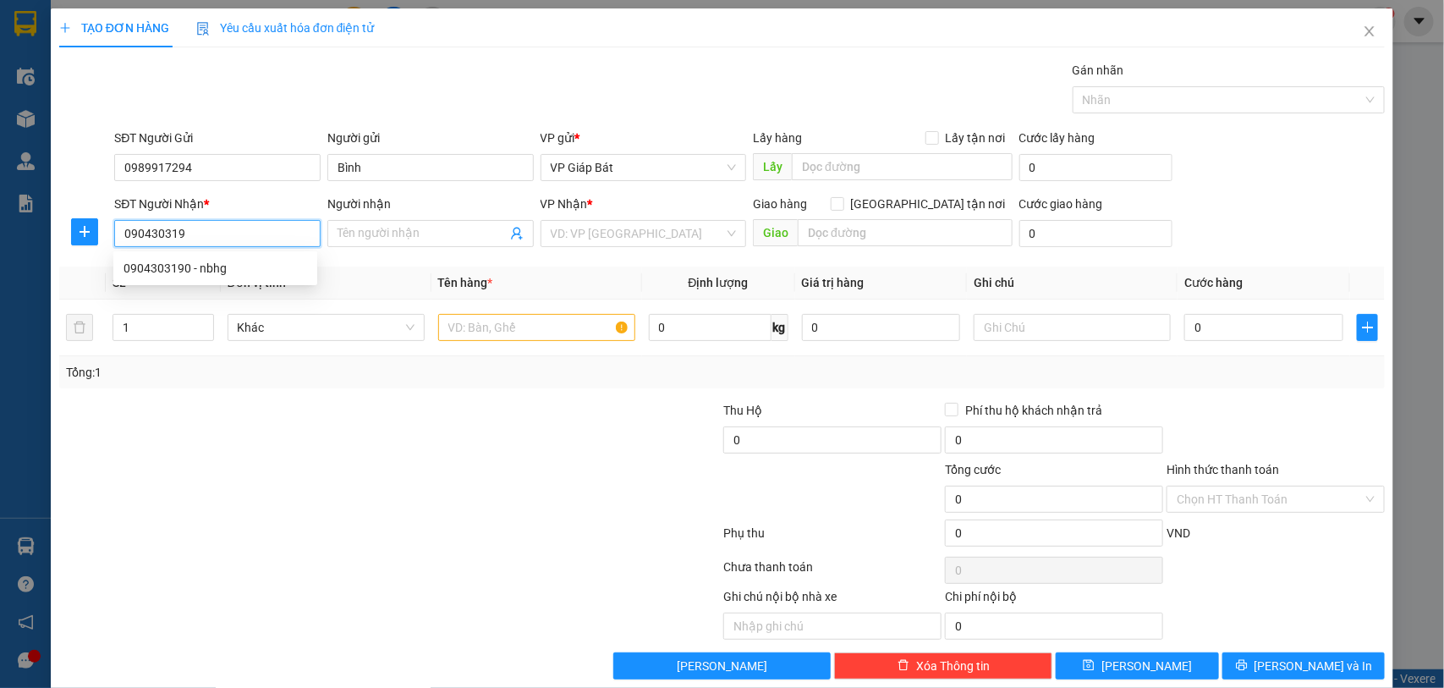
type input "0904303190"
click at [200, 265] on div "0904303190 - nbhg" at bounding box center [215, 268] width 184 height 19
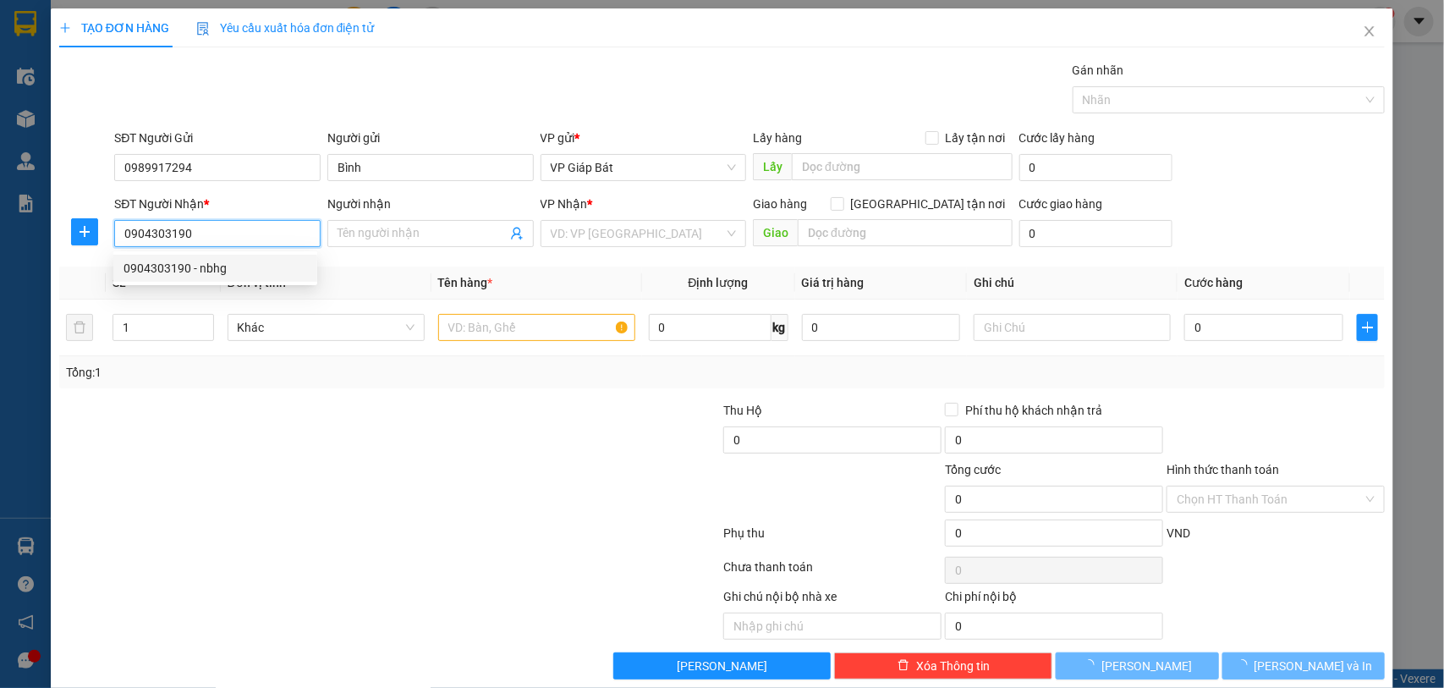
type input "nbhg"
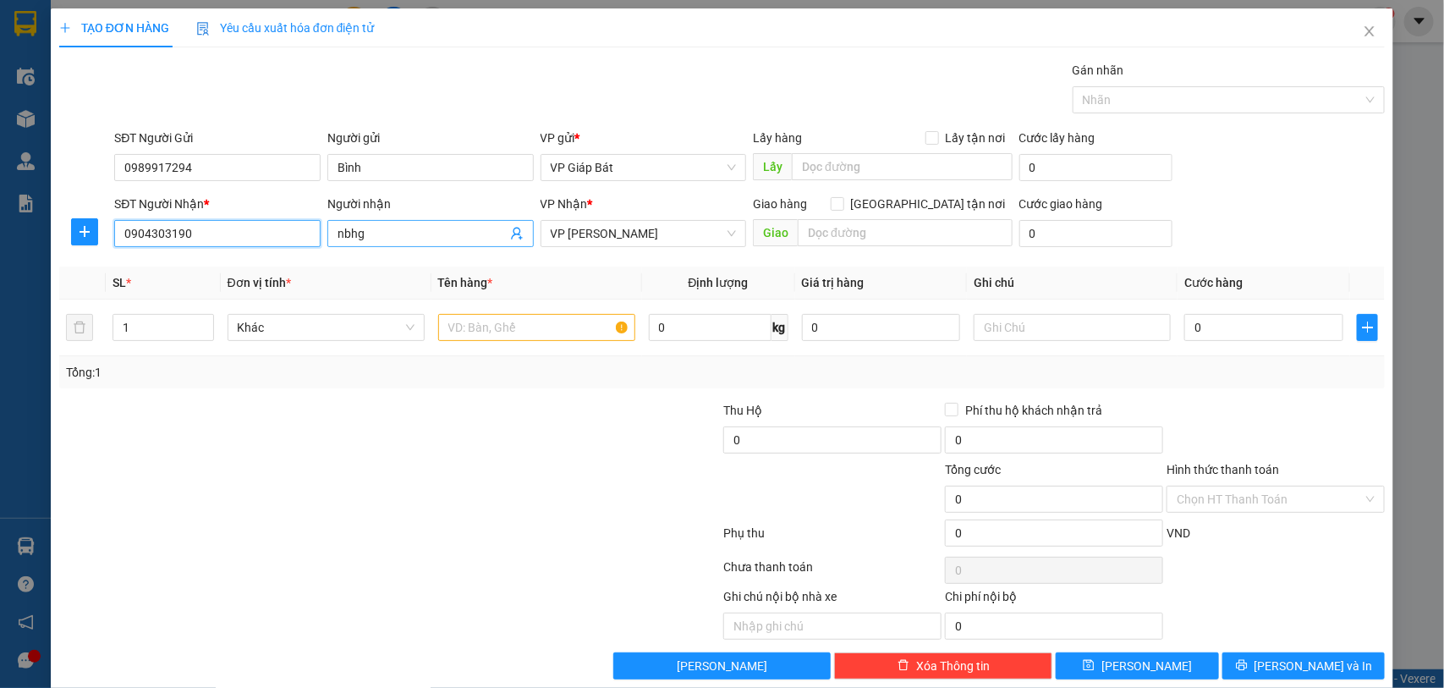
type input "0904303190"
click at [428, 234] on input "nbhg" at bounding box center [421, 233] width 169 height 19
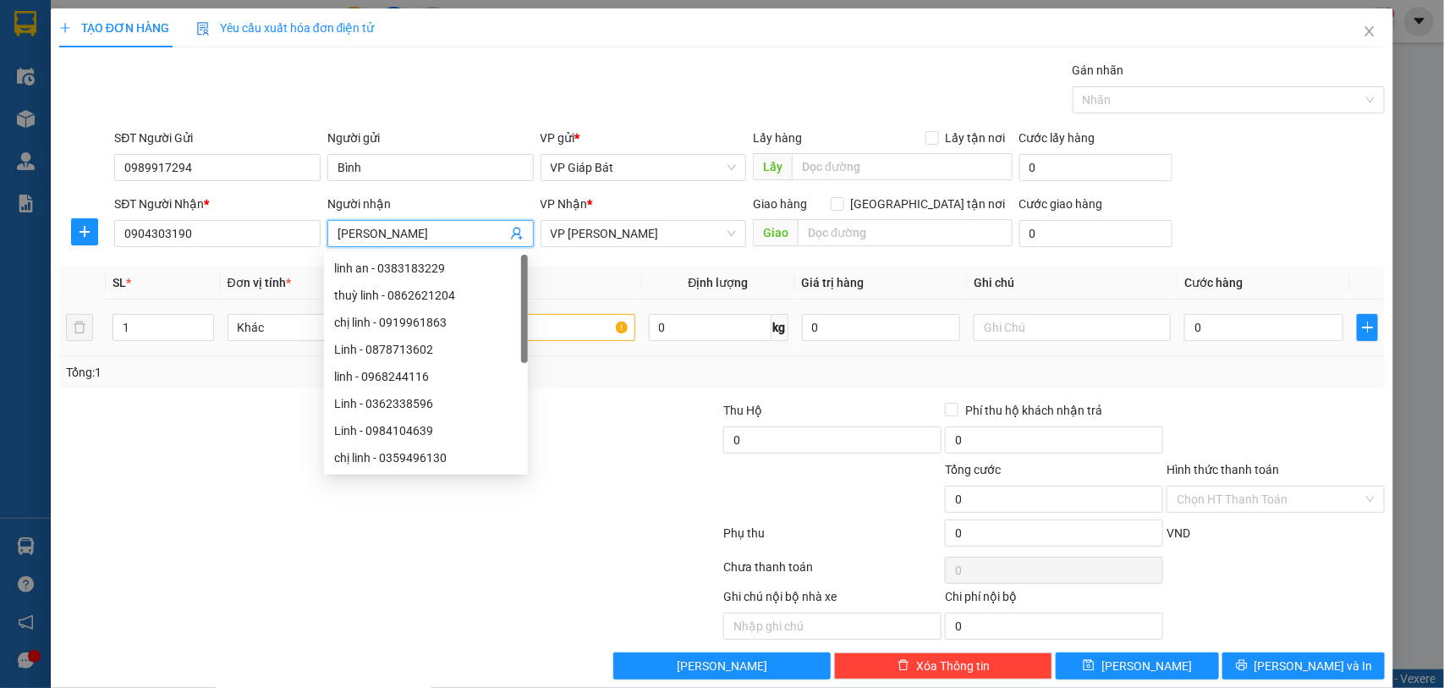
type input "[PERSON_NAME]"
click at [584, 318] on input "text" at bounding box center [536, 327] width 197 height 27
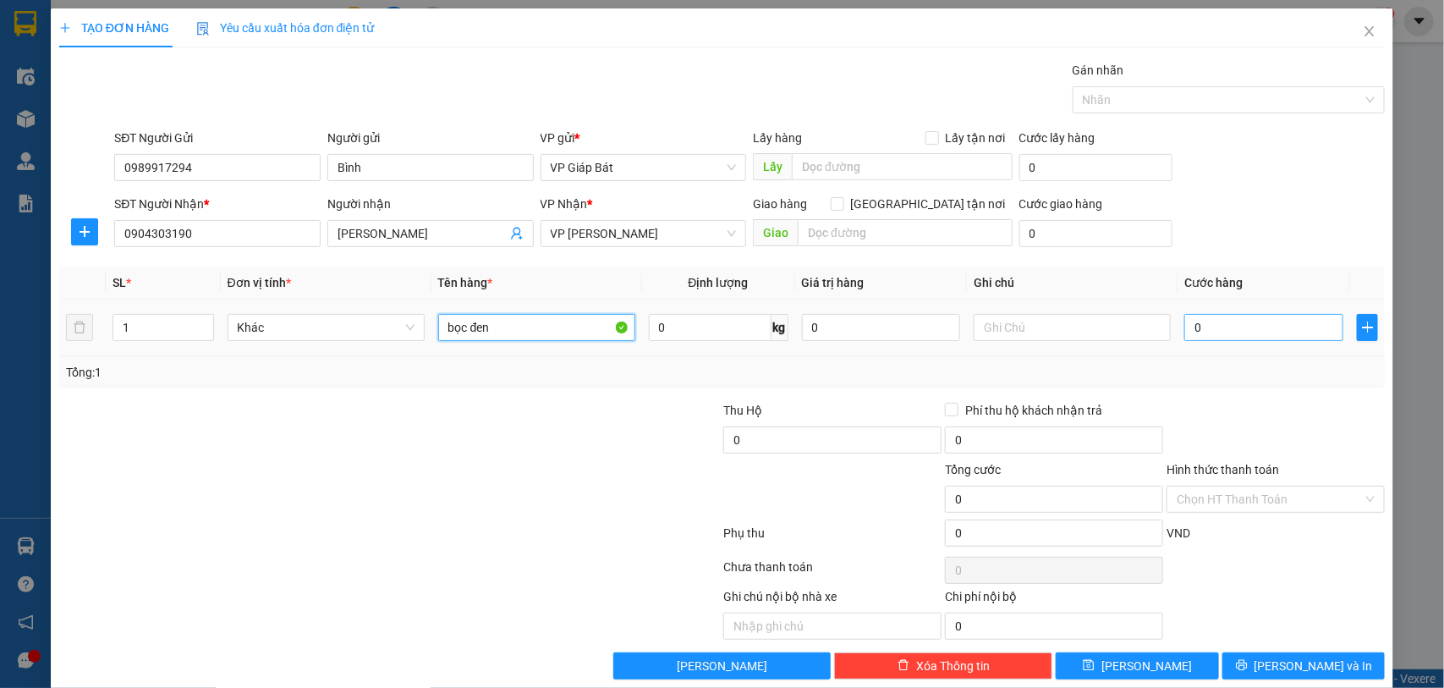
type input "bọc đen"
drag, startPoint x: 1185, startPoint y: 332, endPoint x: 1164, endPoint y: 338, distance: 21.1
click at [1186, 332] on input "0" at bounding box center [1263, 327] width 159 height 27
type input "5"
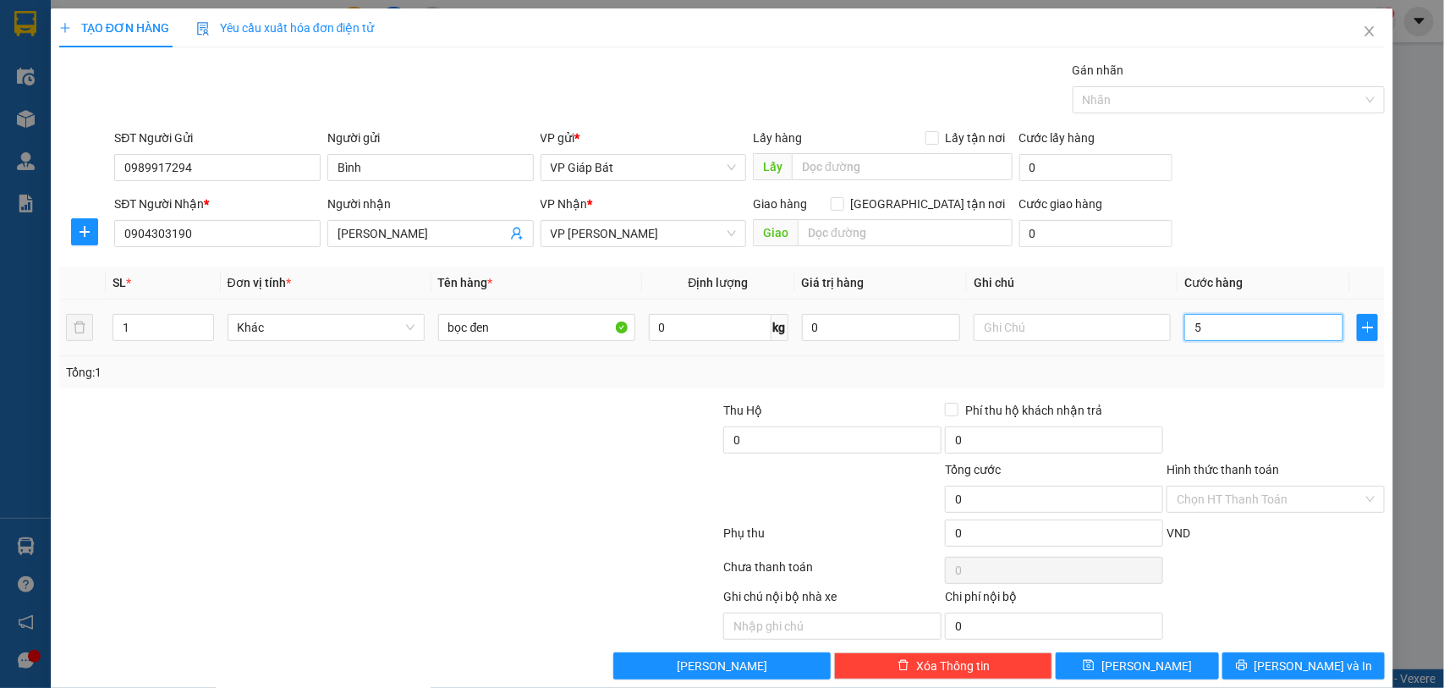
type input "5"
type input "50"
type input "500"
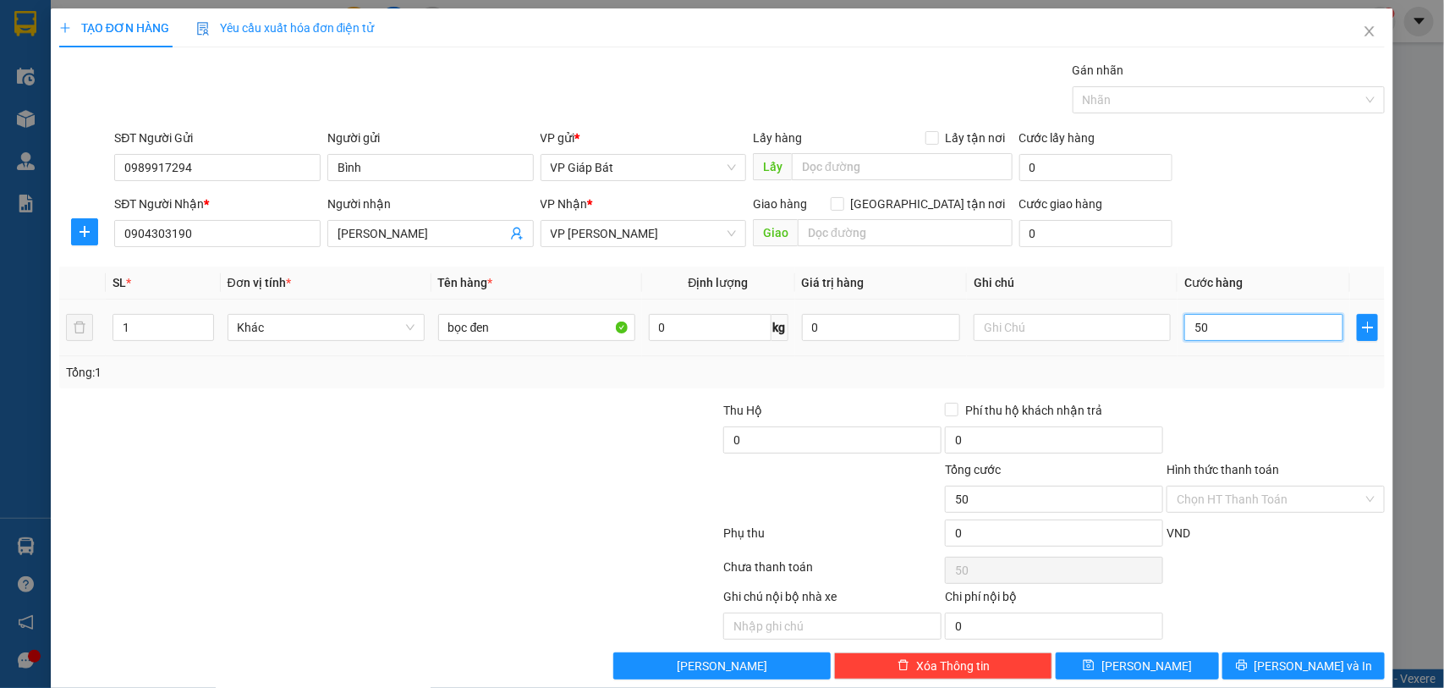
type input "500"
type input "5.000"
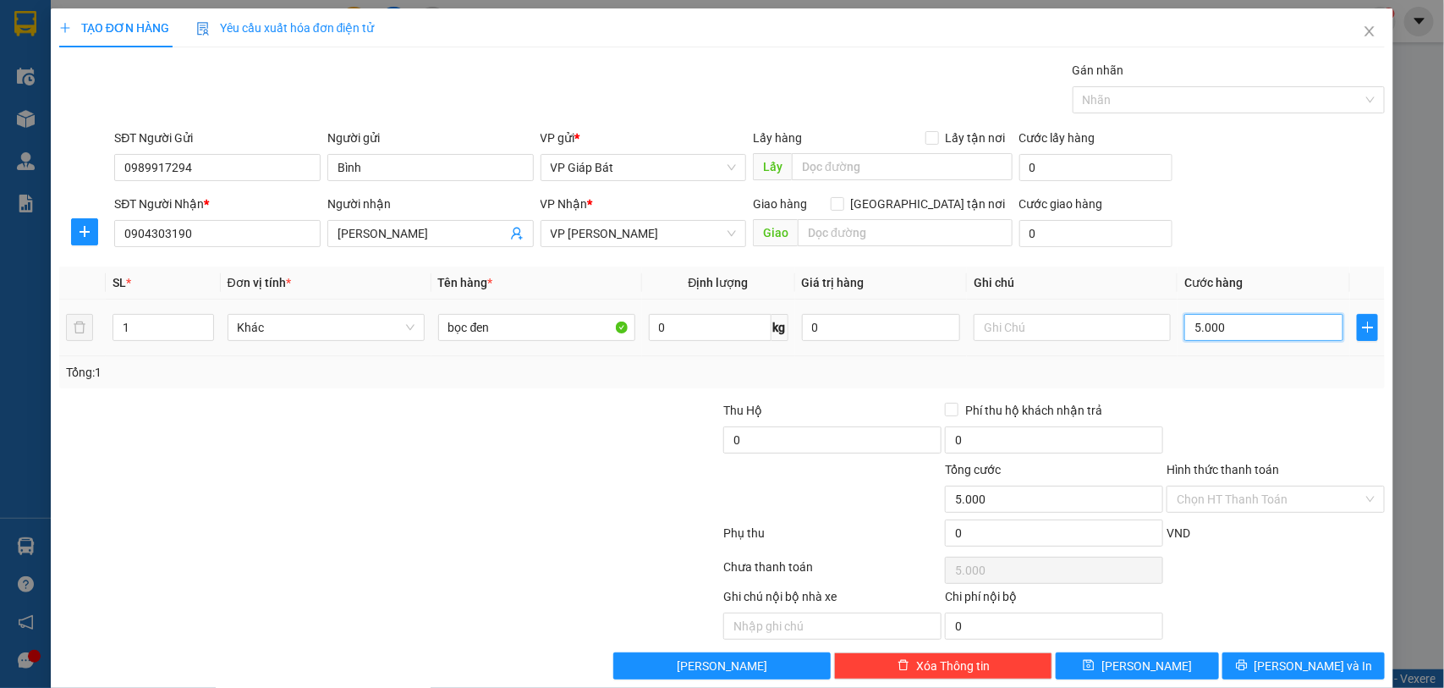
type input "50.000"
click at [1188, 95] on div at bounding box center [1221, 100] width 288 height 20
type input "50.000"
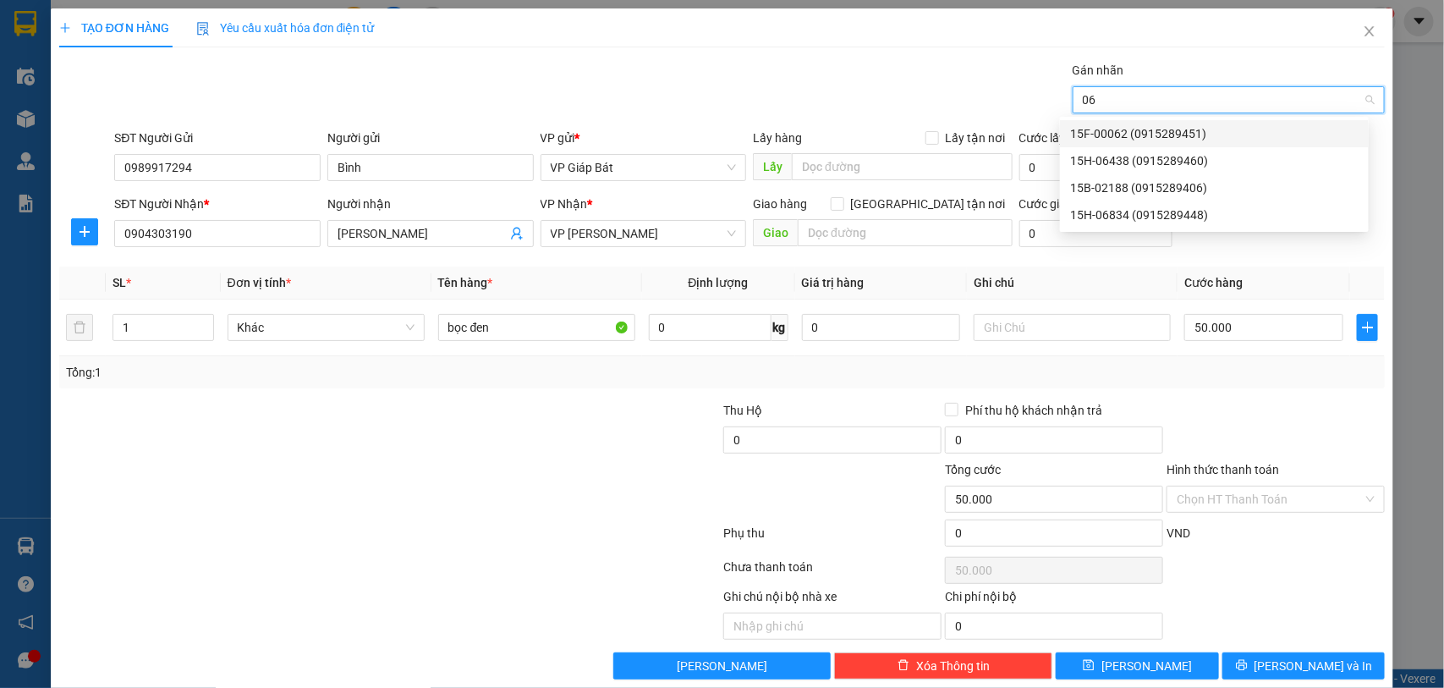
type input "064"
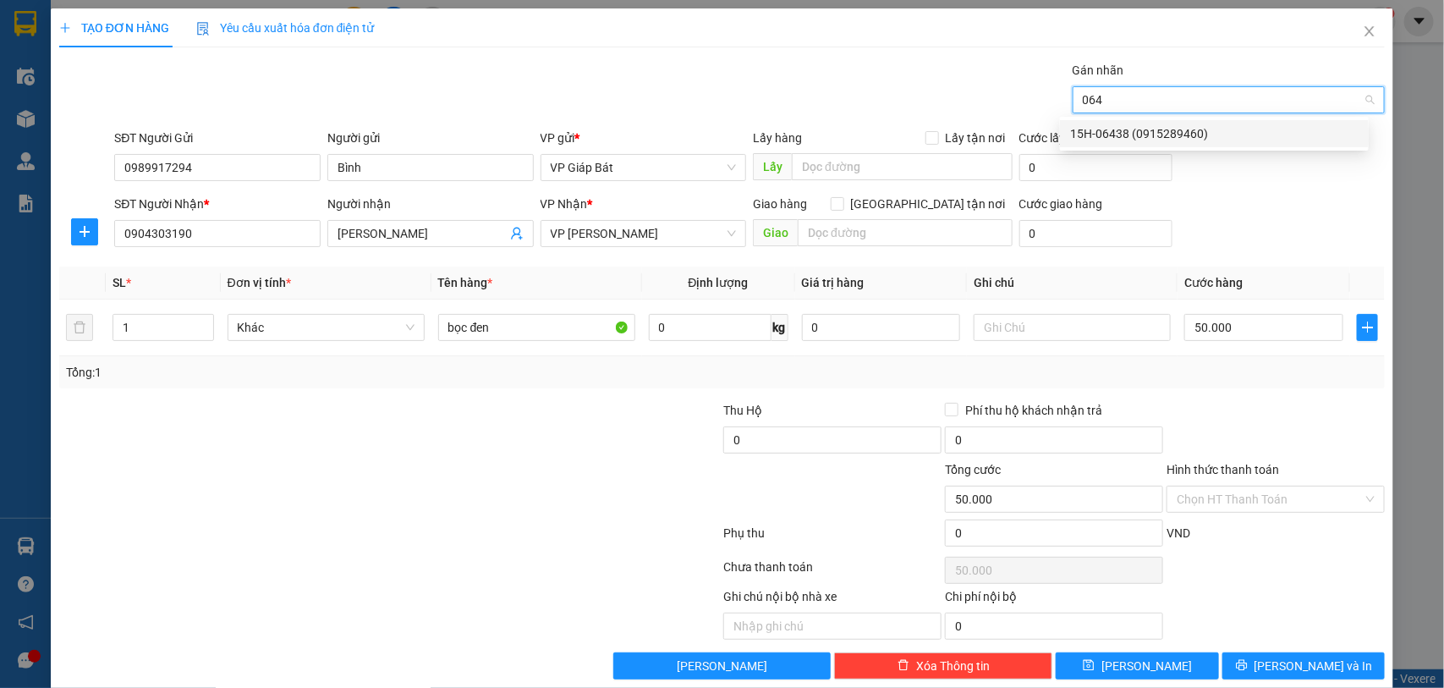
click at [1181, 131] on div "15H-06438 (0915289460)" at bounding box center [1214, 133] width 288 height 19
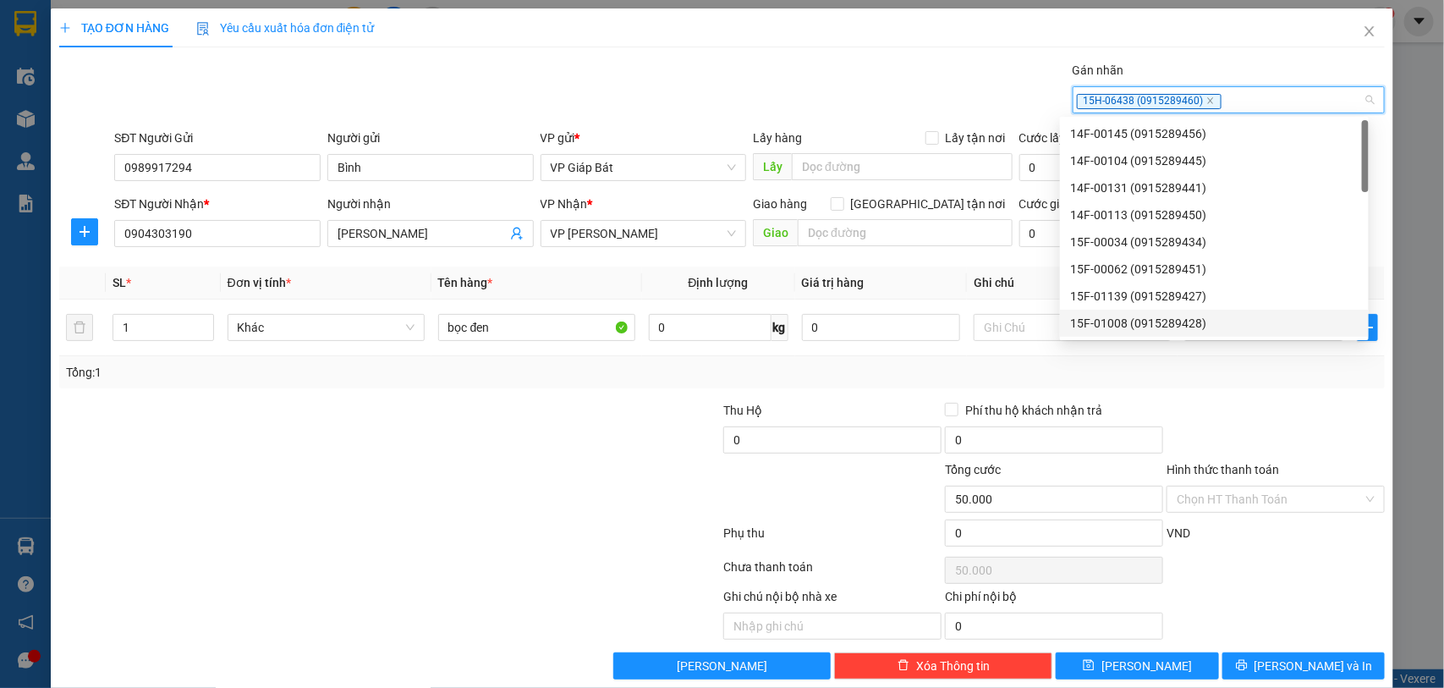
click at [1292, 653] on div "Transit Pickup Surcharge Ids Transit Deliver Surcharge Ids Transit Deliver Surc…" at bounding box center [722, 370] width 1326 height 618
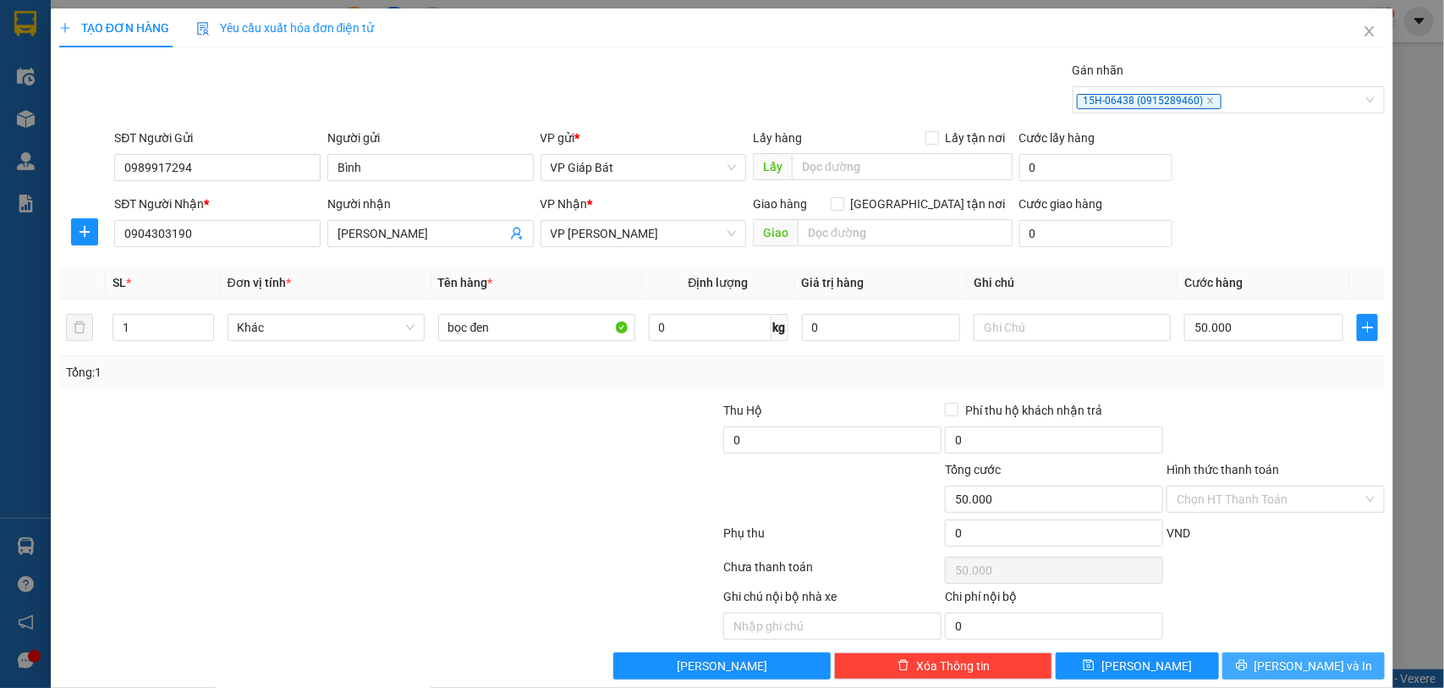
drag, startPoint x: 1279, startPoint y: 661, endPoint x: 1257, endPoint y: 657, distance: 22.4
click at [1278, 662] on span "[PERSON_NAME] và In" at bounding box center [1313, 665] width 118 height 19
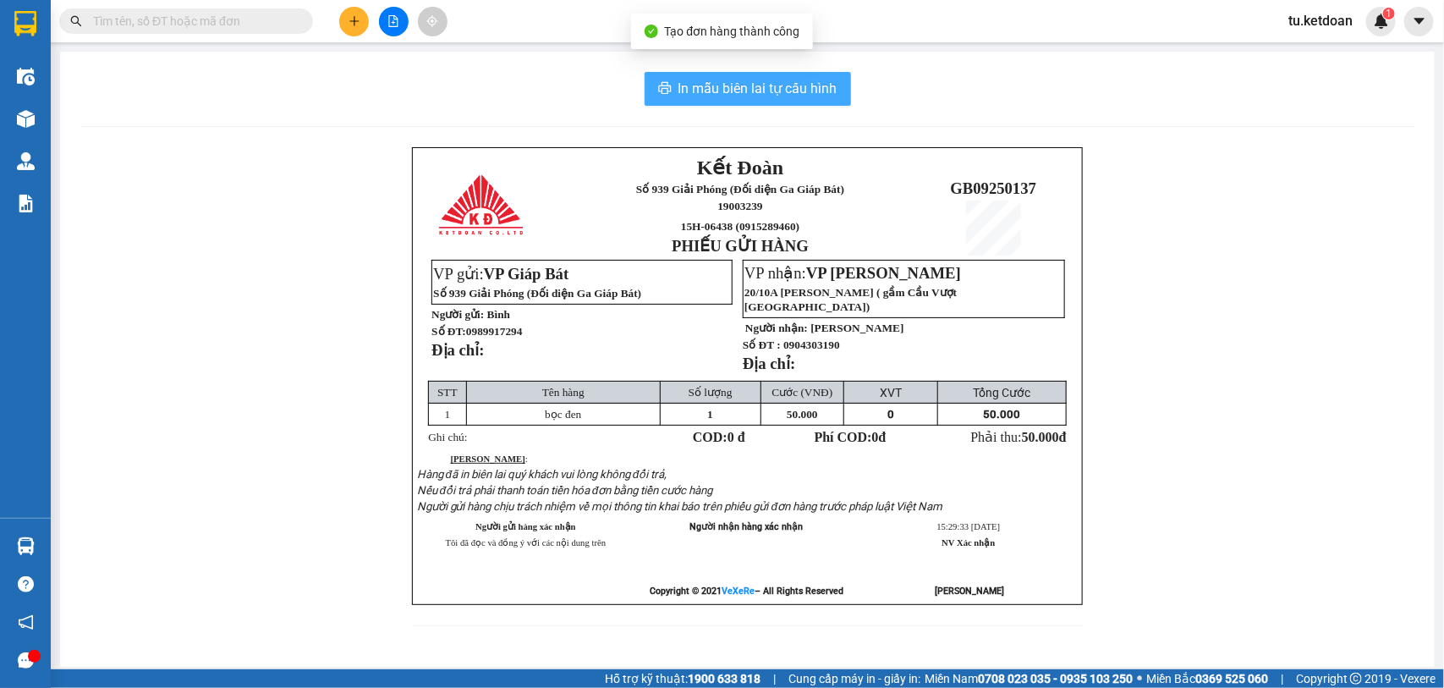
click at [755, 93] on span "In mẫu biên lai tự cấu hình" at bounding box center [757, 88] width 159 height 21
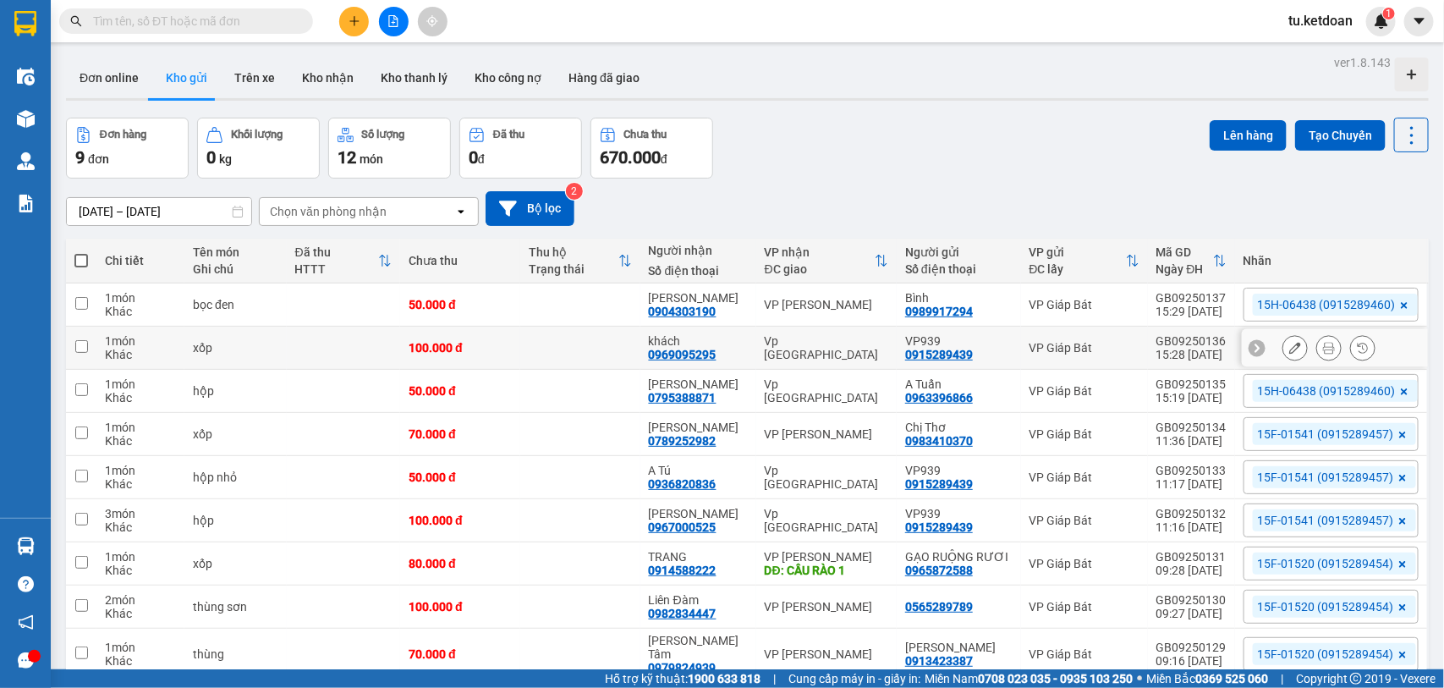
click at [1320, 348] on button at bounding box center [1329, 348] width 24 height 30
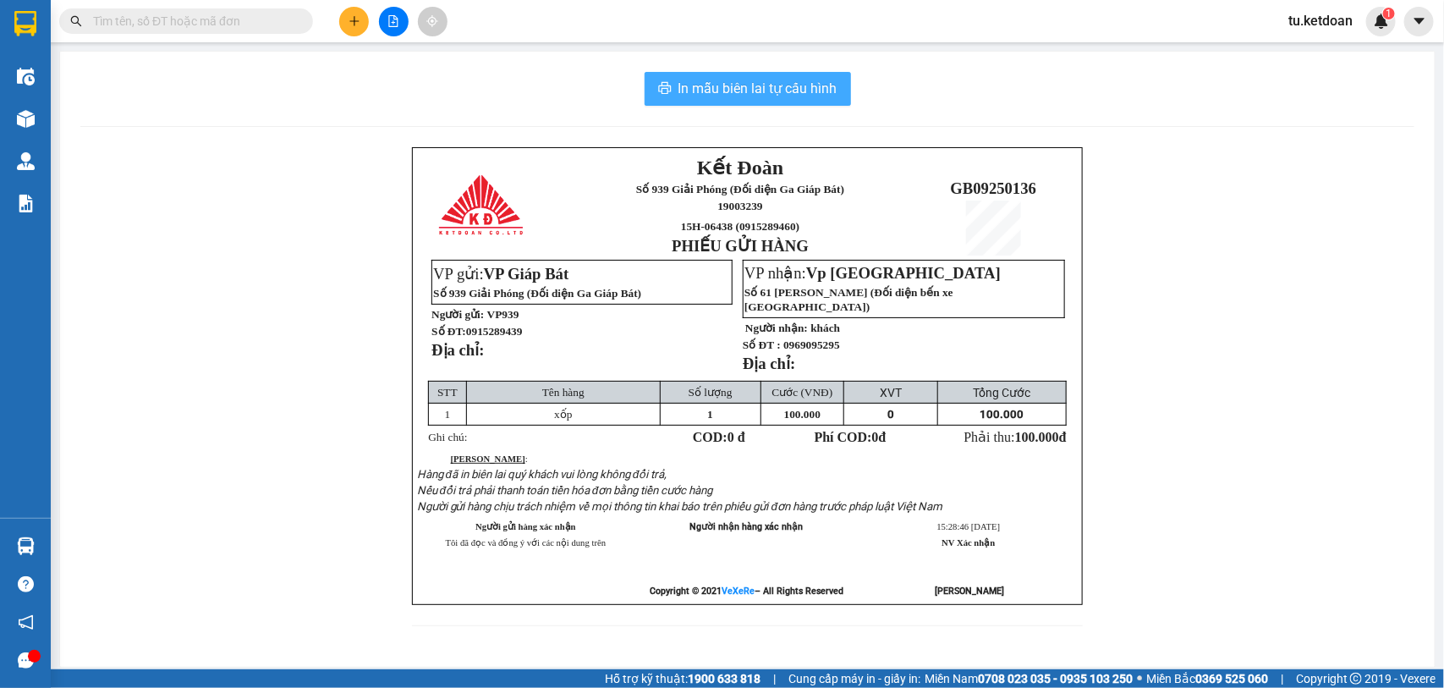
click at [746, 90] on span "In mẫu biên lai tự cấu hình" at bounding box center [757, 88] width 159 height 21
